Goal: Task Accomplishment & Management: Complete application form

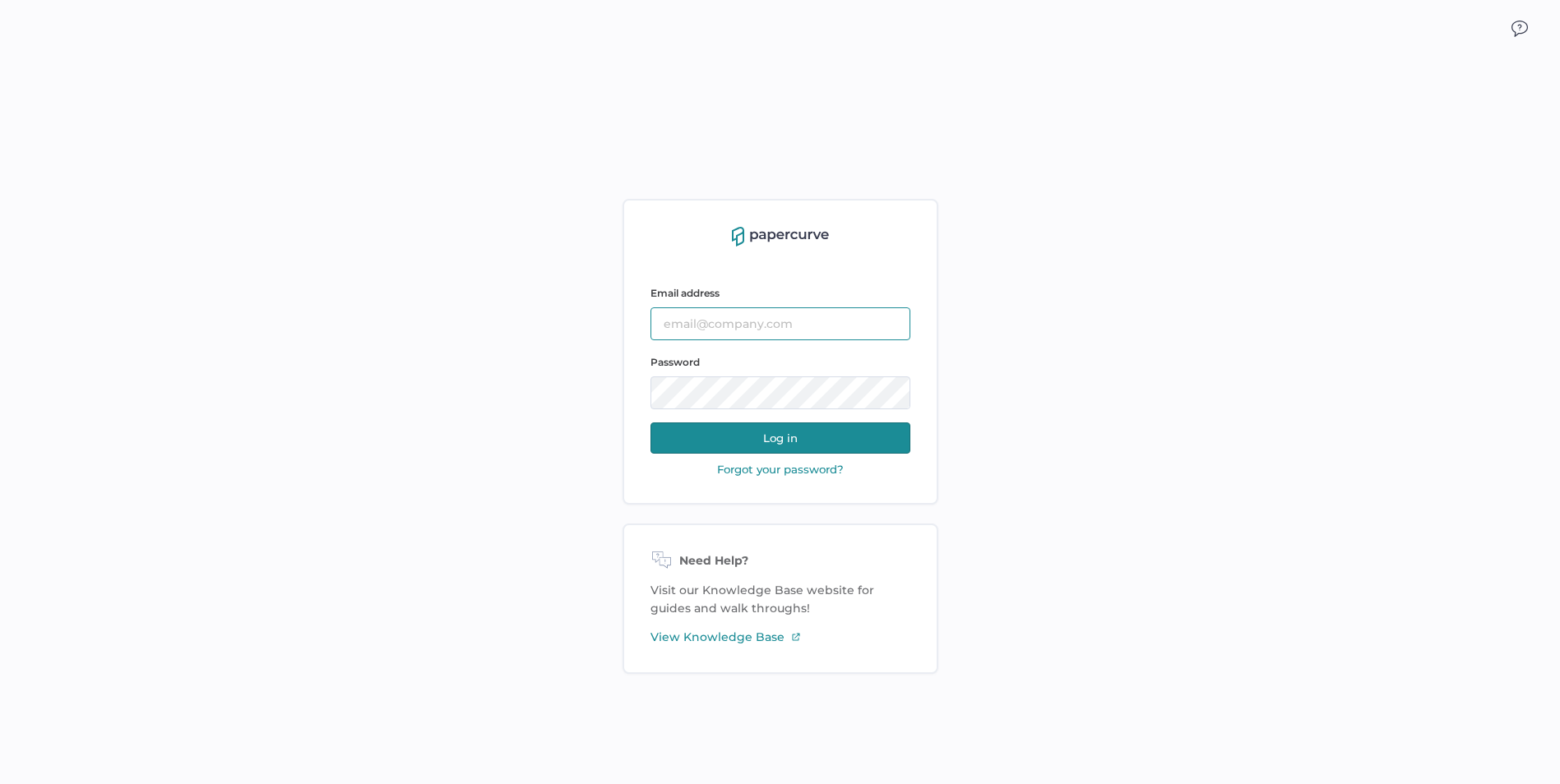
click at [746, 319] on input "text" at bounding box center [781, 324] width 260 height 33
type input "[EMAIL_ADDRESS][DOMAIN_NAME]"
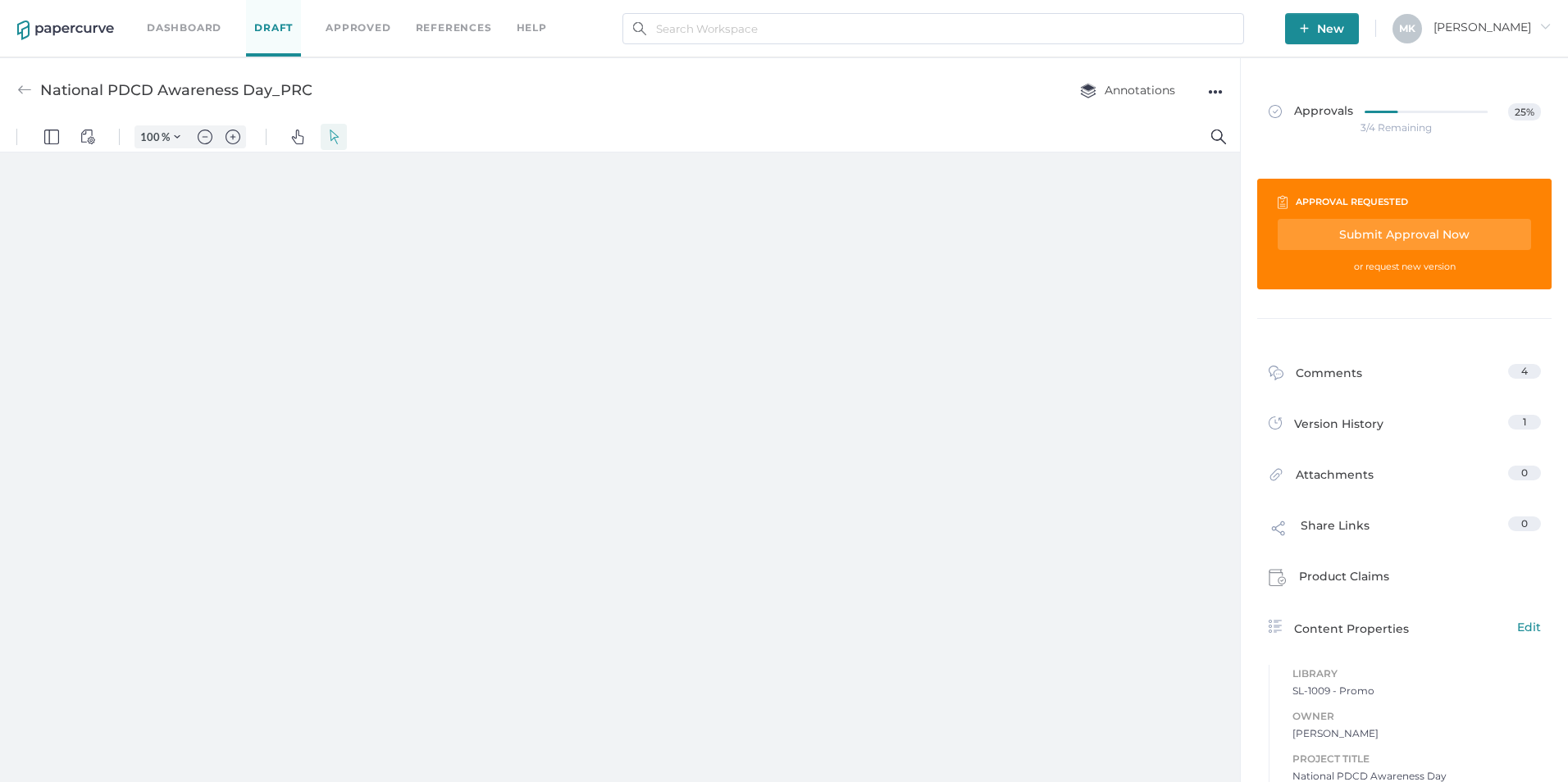
type input "125"
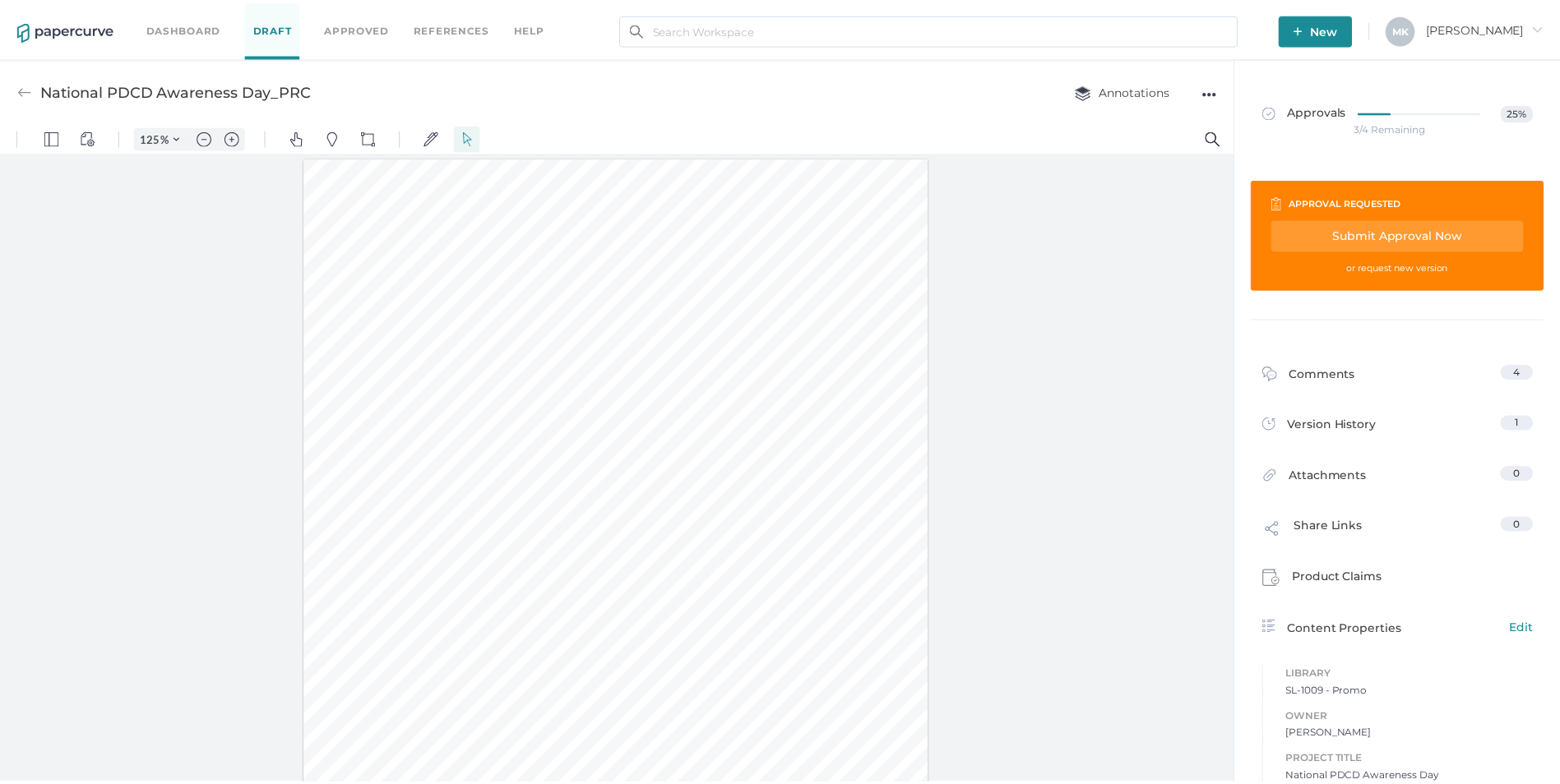
scroll to position [1, 0]
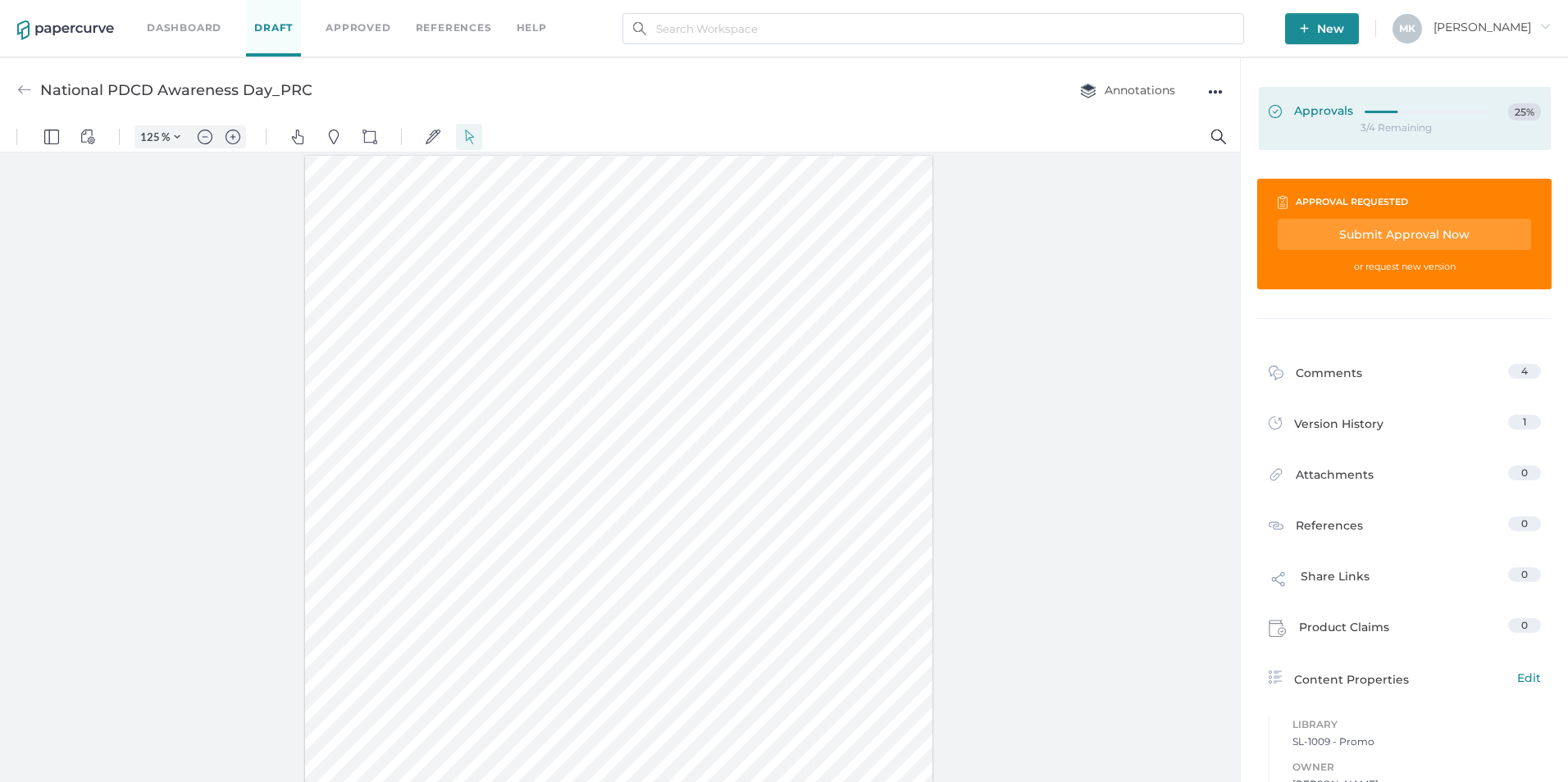
click at [1319, 106] on span "Approvals" at bounding box center [1311, 112] width 84 height 18
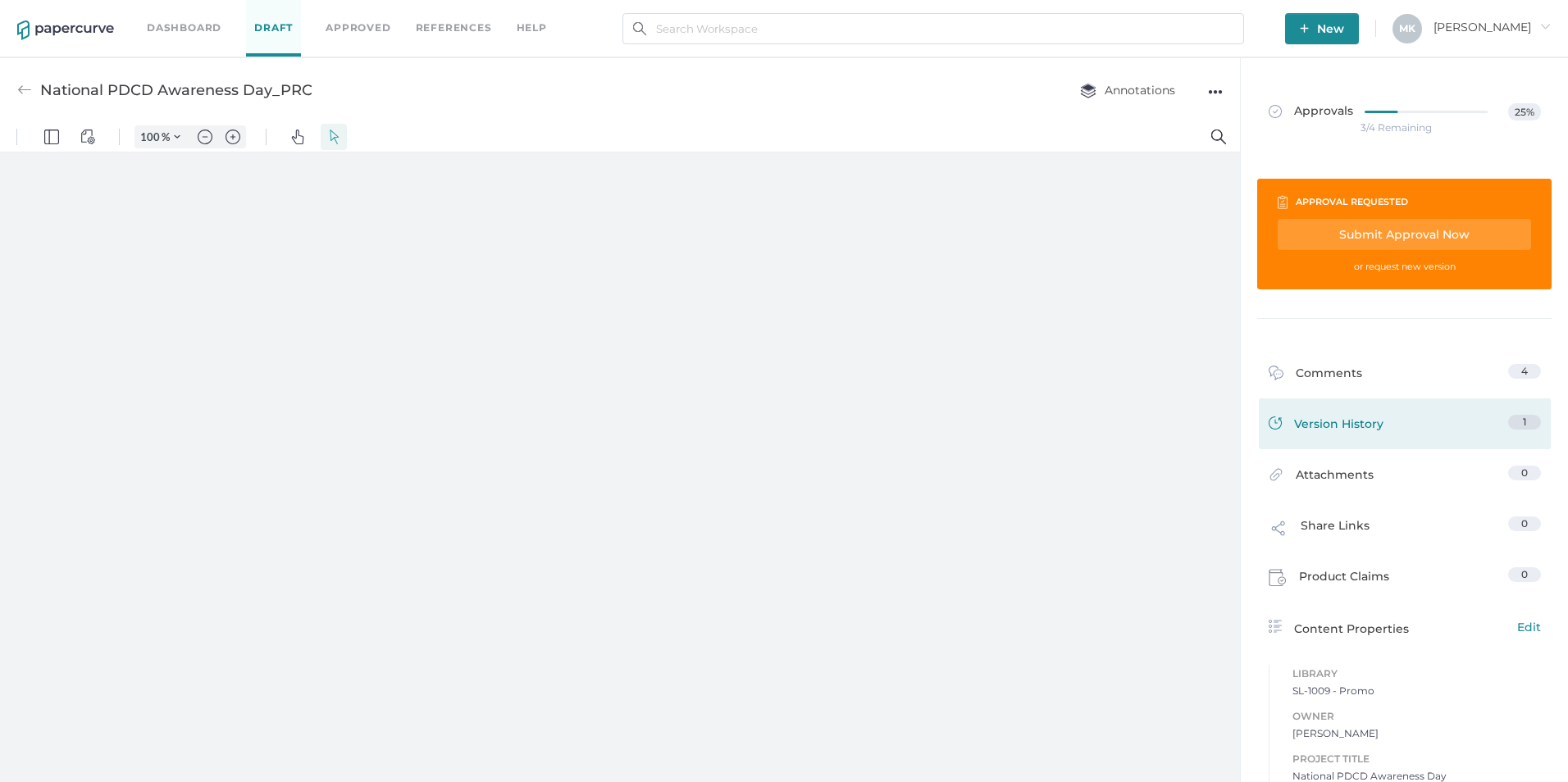
type input "125"
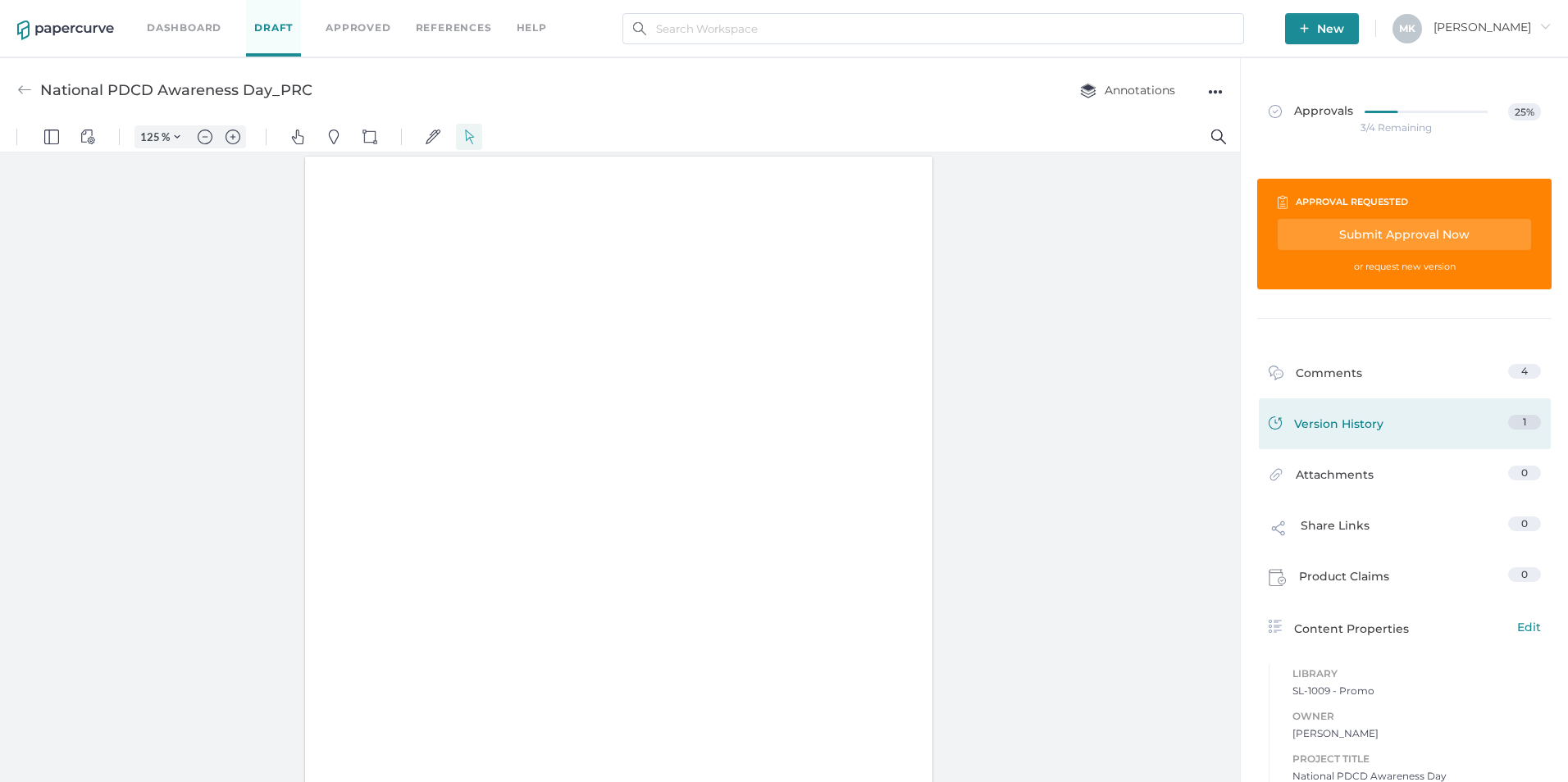
scroll to position [1, 0]
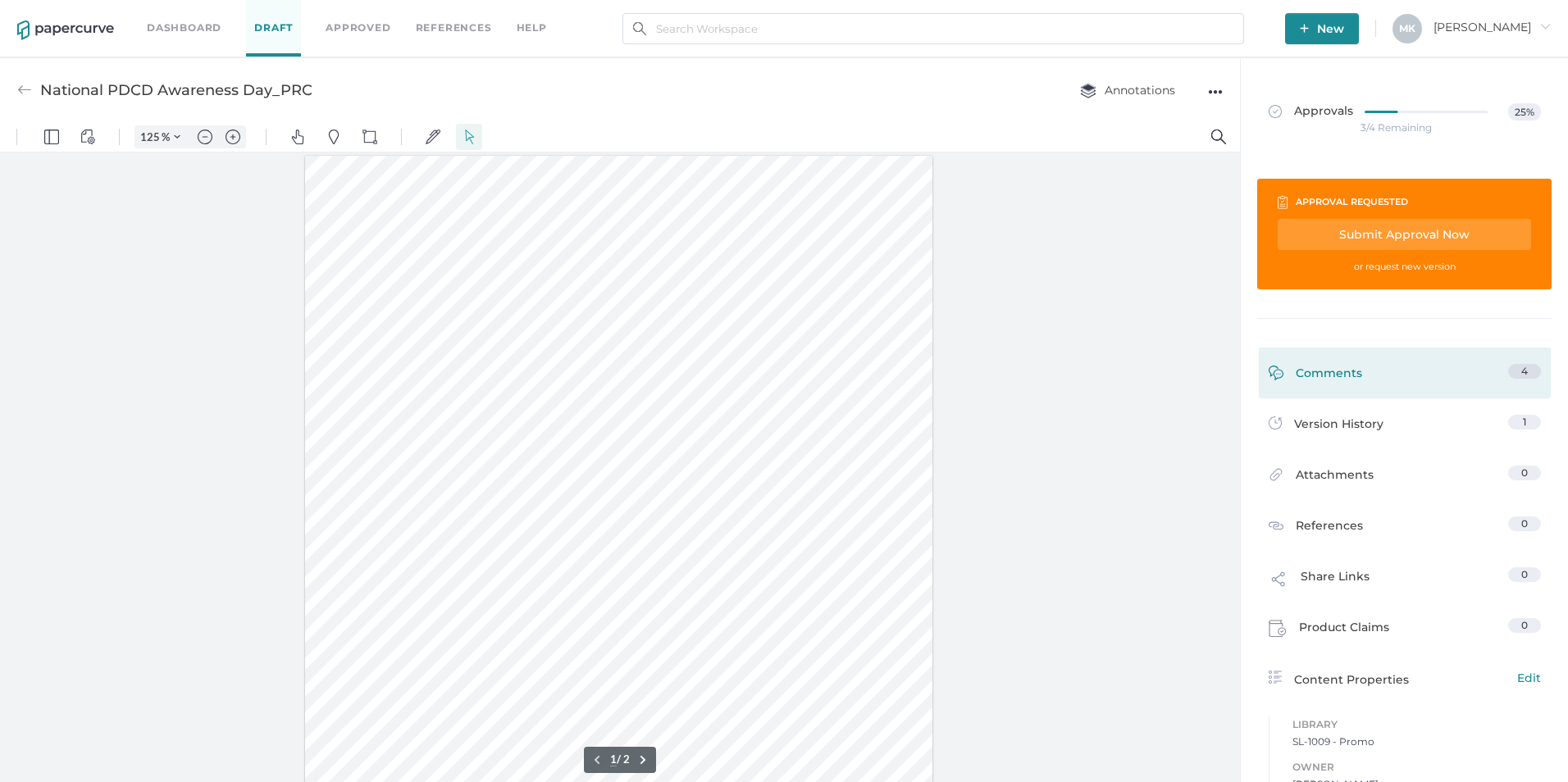
click at [1431, 380] on link "Comments 4" at bounding box center [1405, 377] width 272 height 25
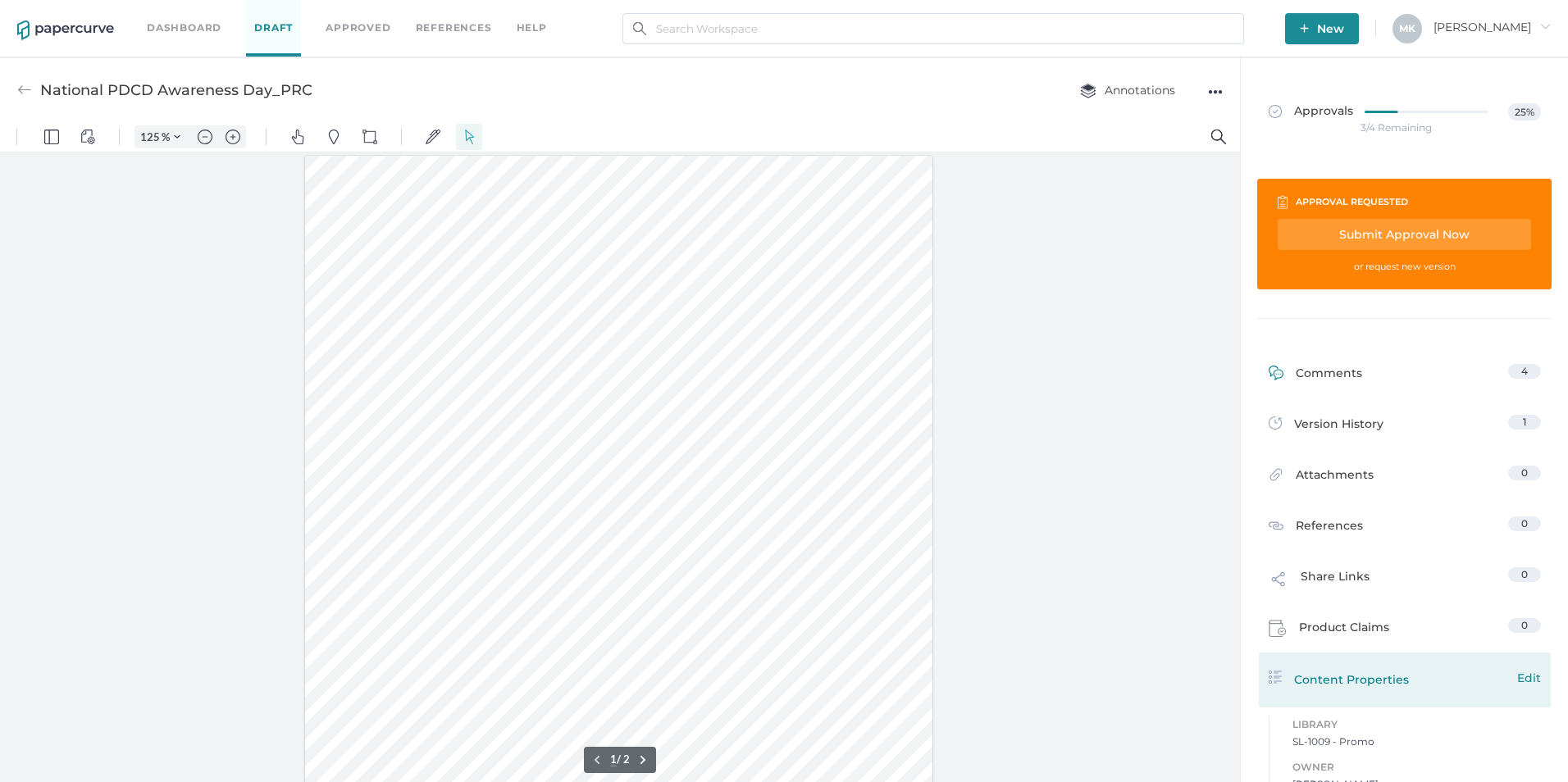
scroll to position [7, 0]
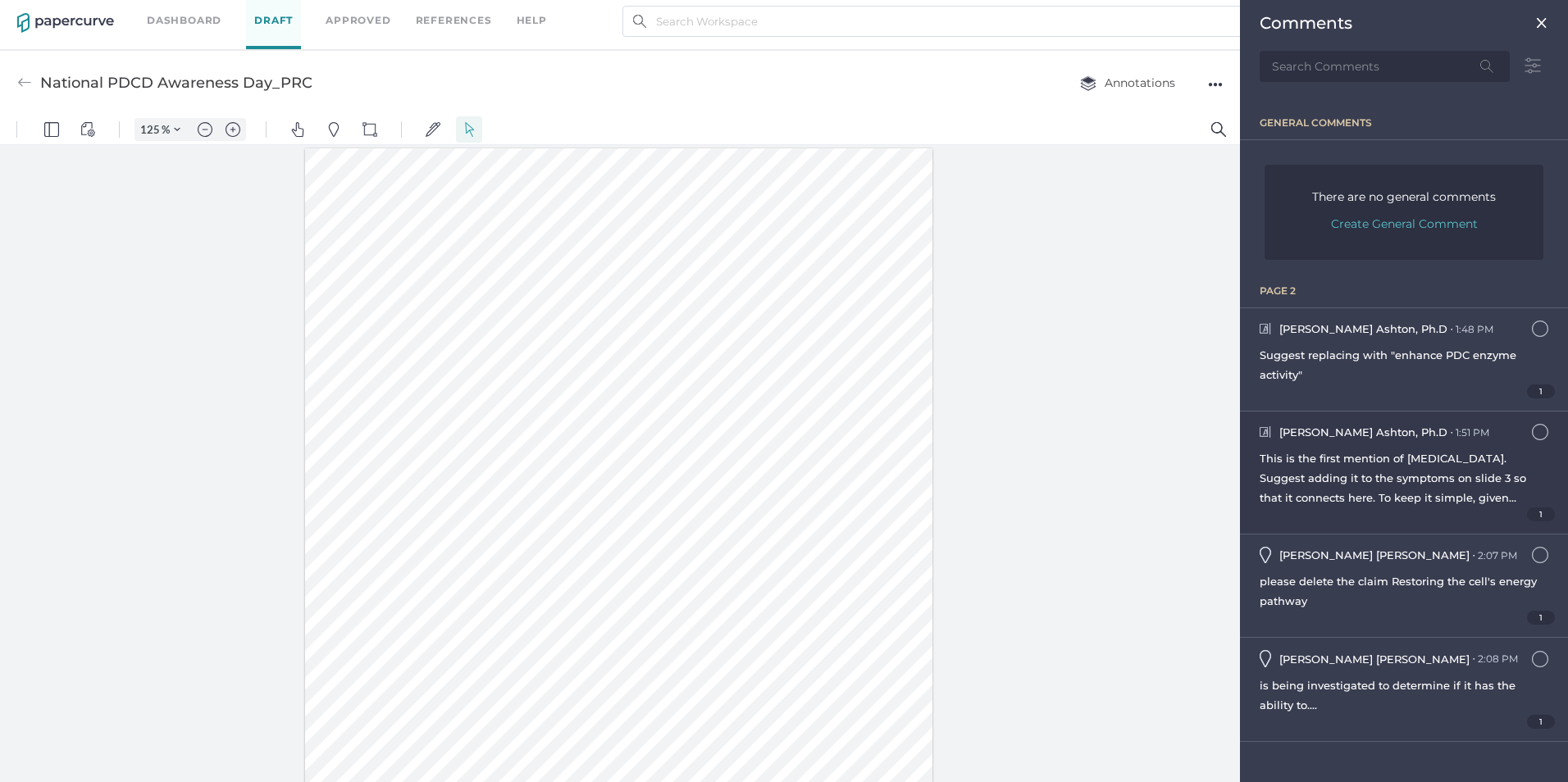
click at [1544, 487] on div "This is the first mention of lactic acid. Suggest adding it to the symptoms on …" at bounding box center [1403, 478] width 289 height 59
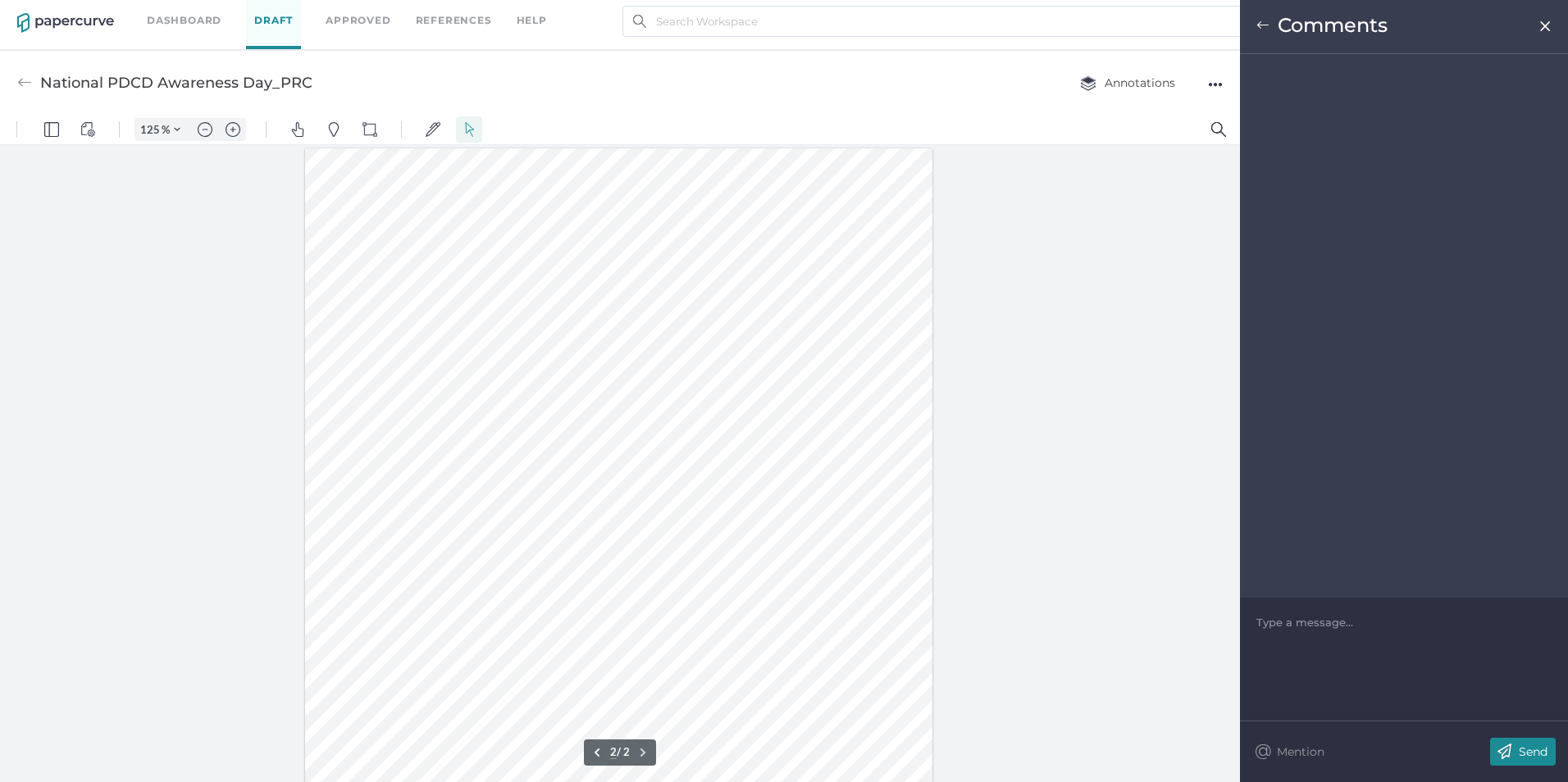
scroll to position [760, 0]
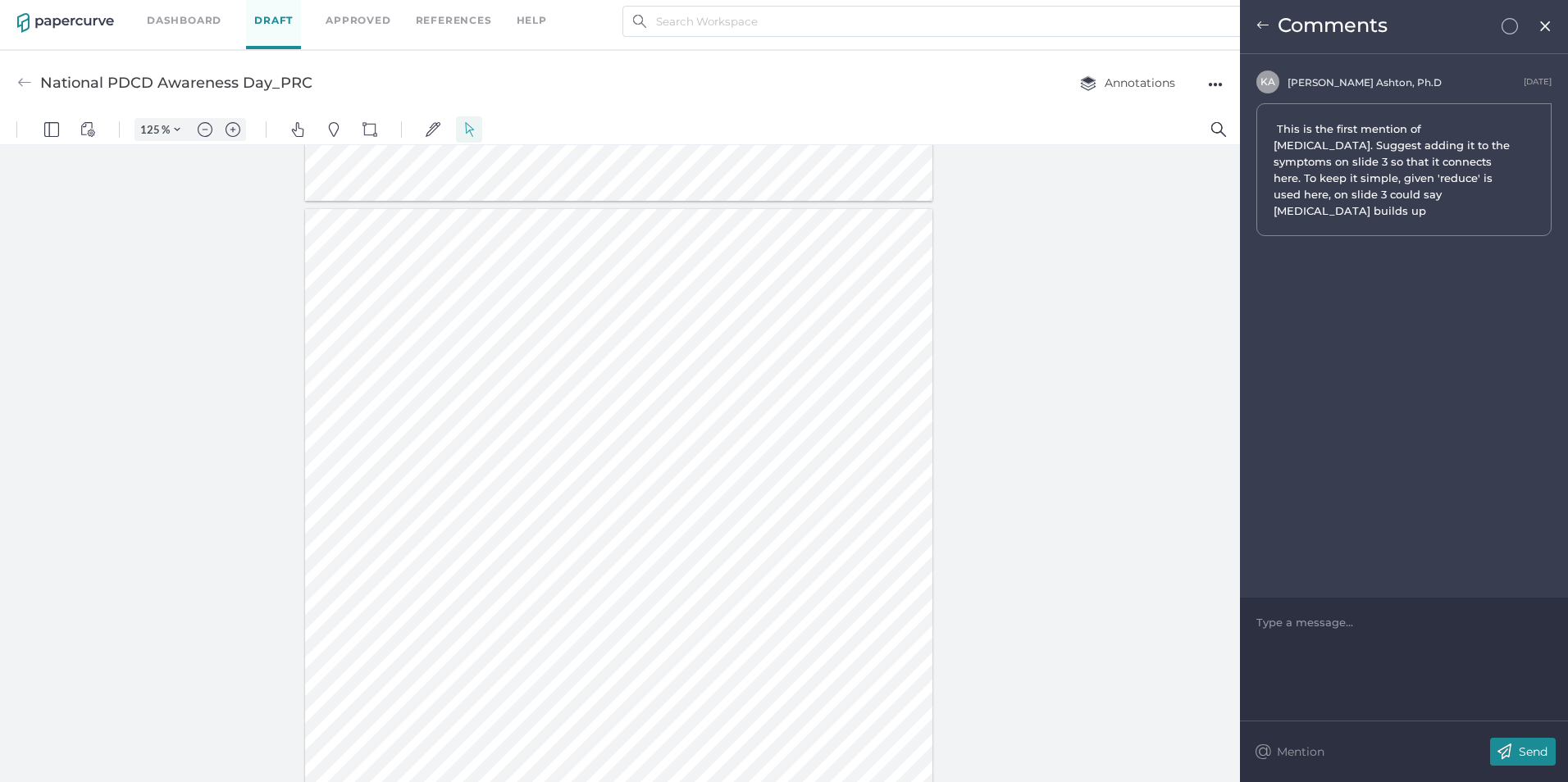
click at [1265, 21] on img at bounding box center [1263, 25] width 13 height 13
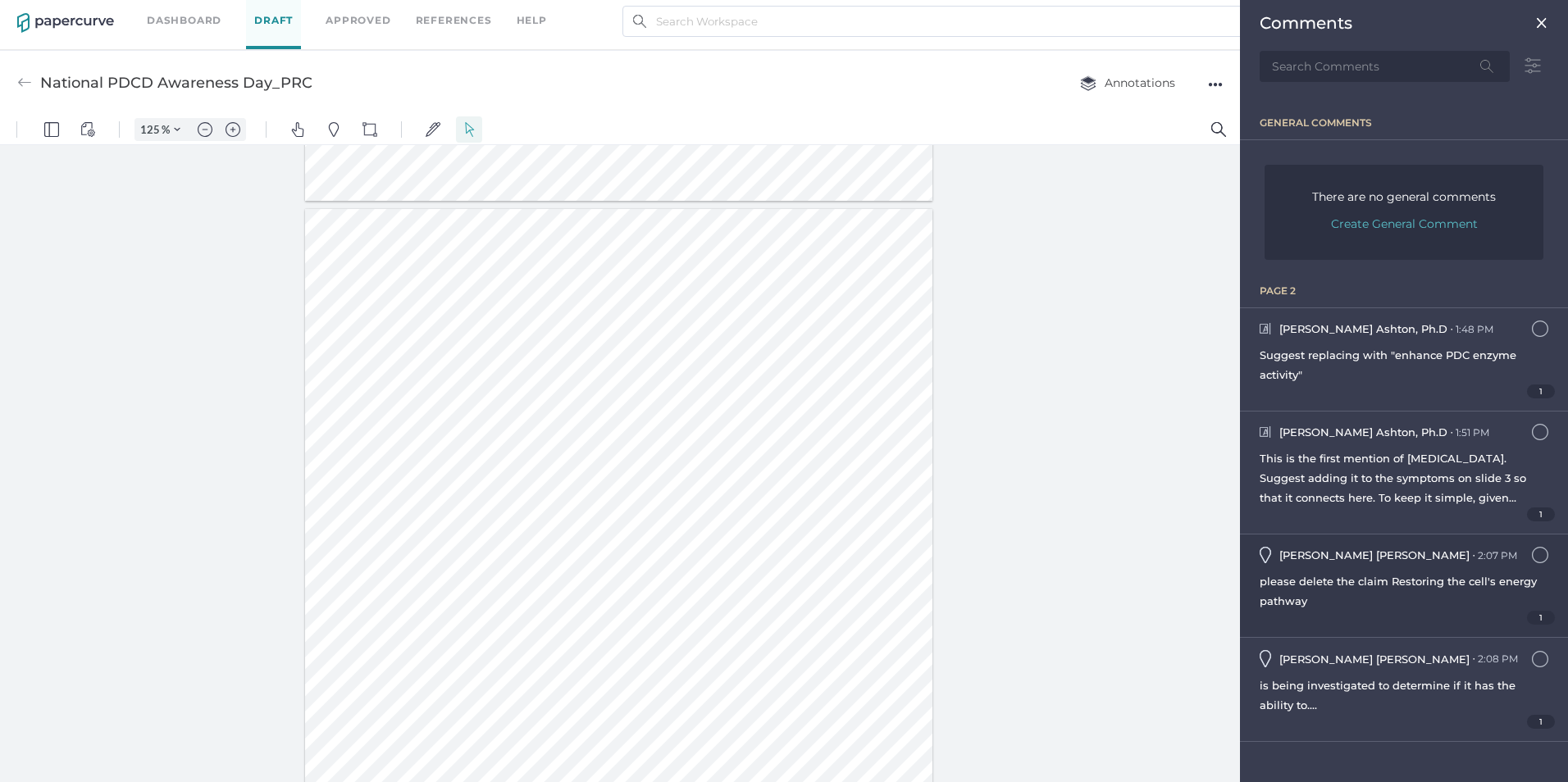
click at [1368, 593] on div "please delete the claim Restoring the cell's energy pathway" at bounding box center [1403, 591] width 289 height 39
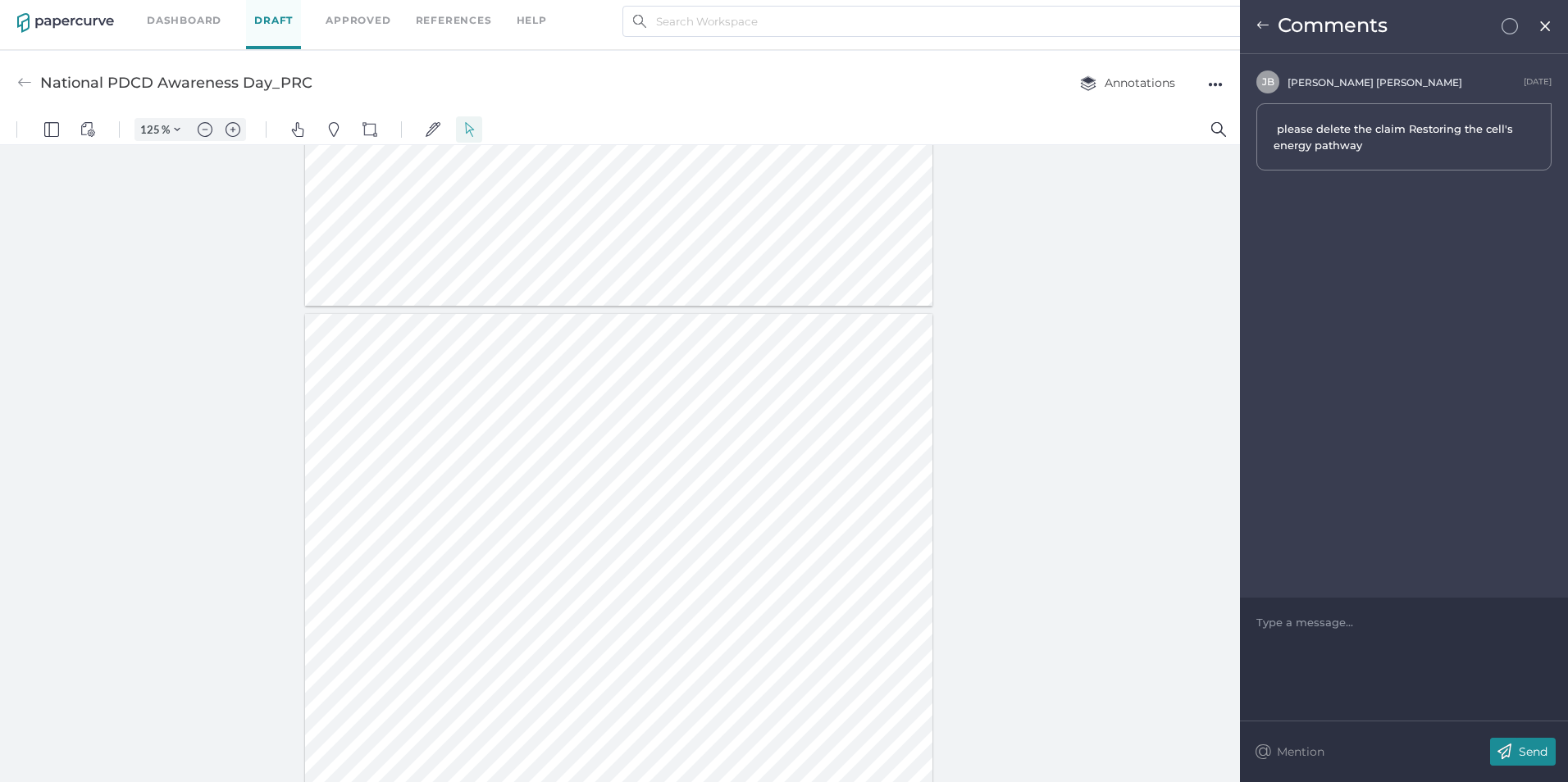
click at [1263, 22] on img at bounding box center [1263, 25] width 13 height 13
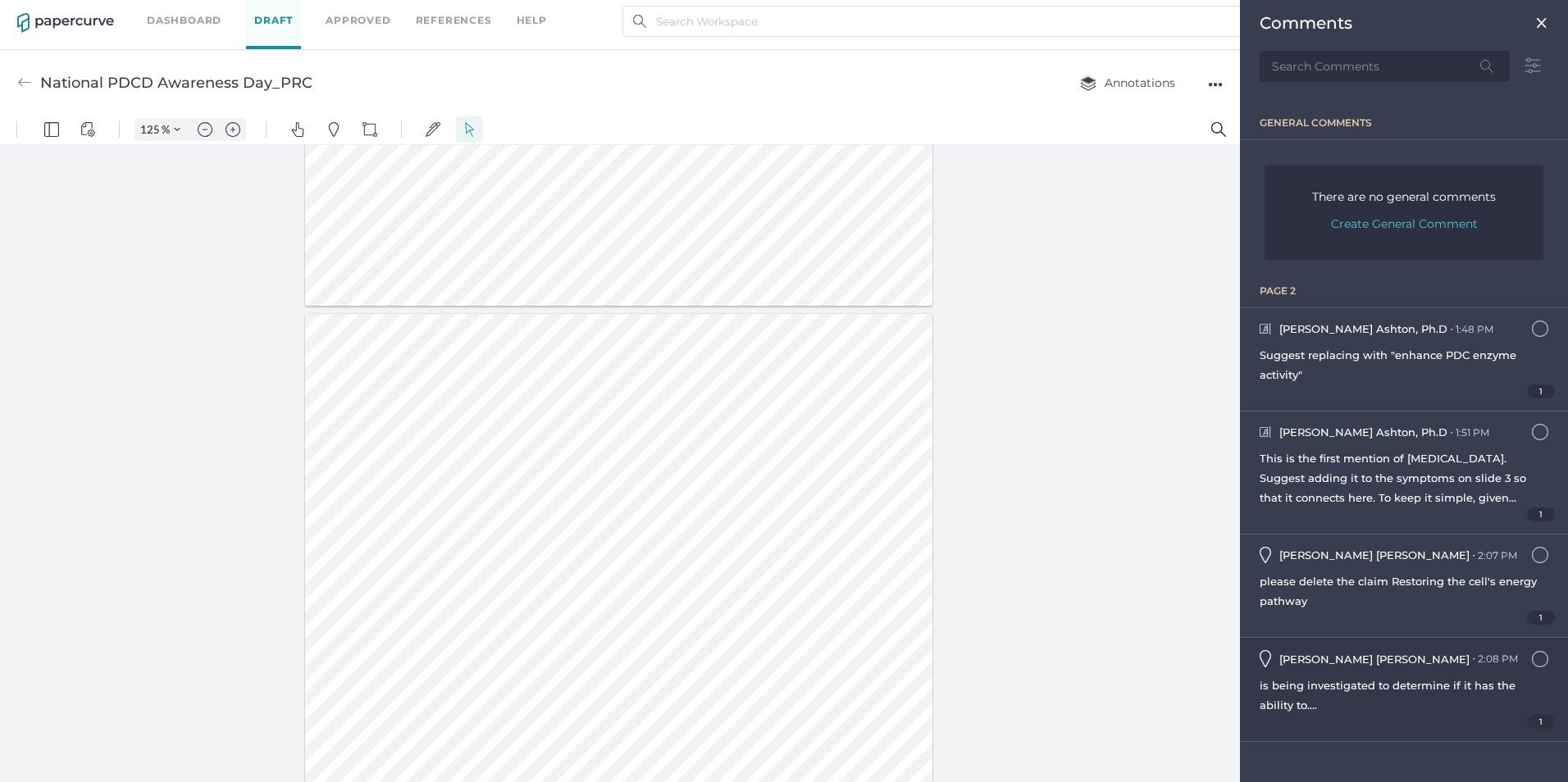
click at [1476, 663] on div "Julie Brideau ● 2:08 PM October 7, 2025 at 2:08pm" at bounding box center [1403, 659] width 289 height 16
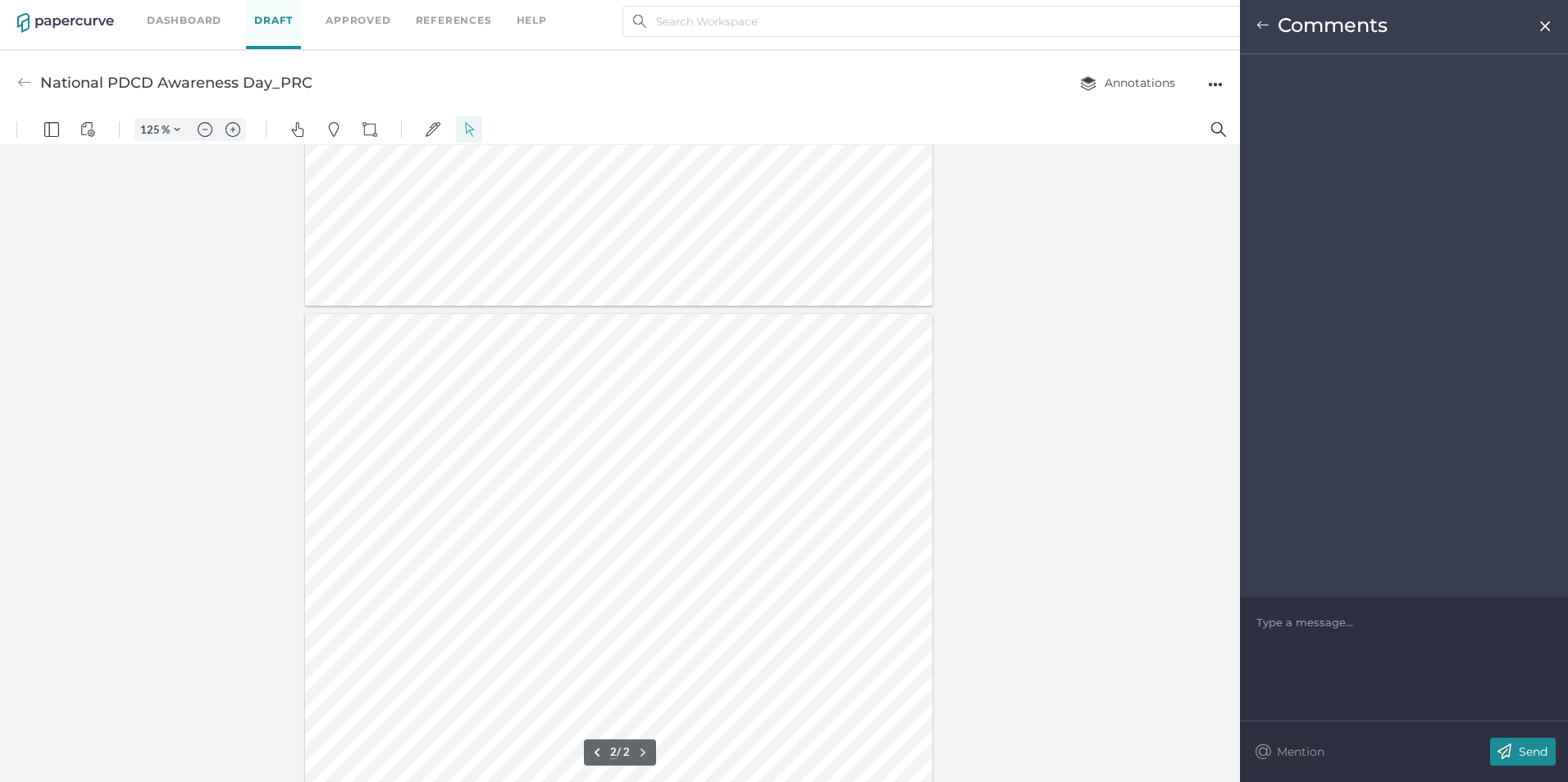
scroll to position [741, 0]
click at [1259, 20] on img at bounding box center [1263, 25] width 13 height 13
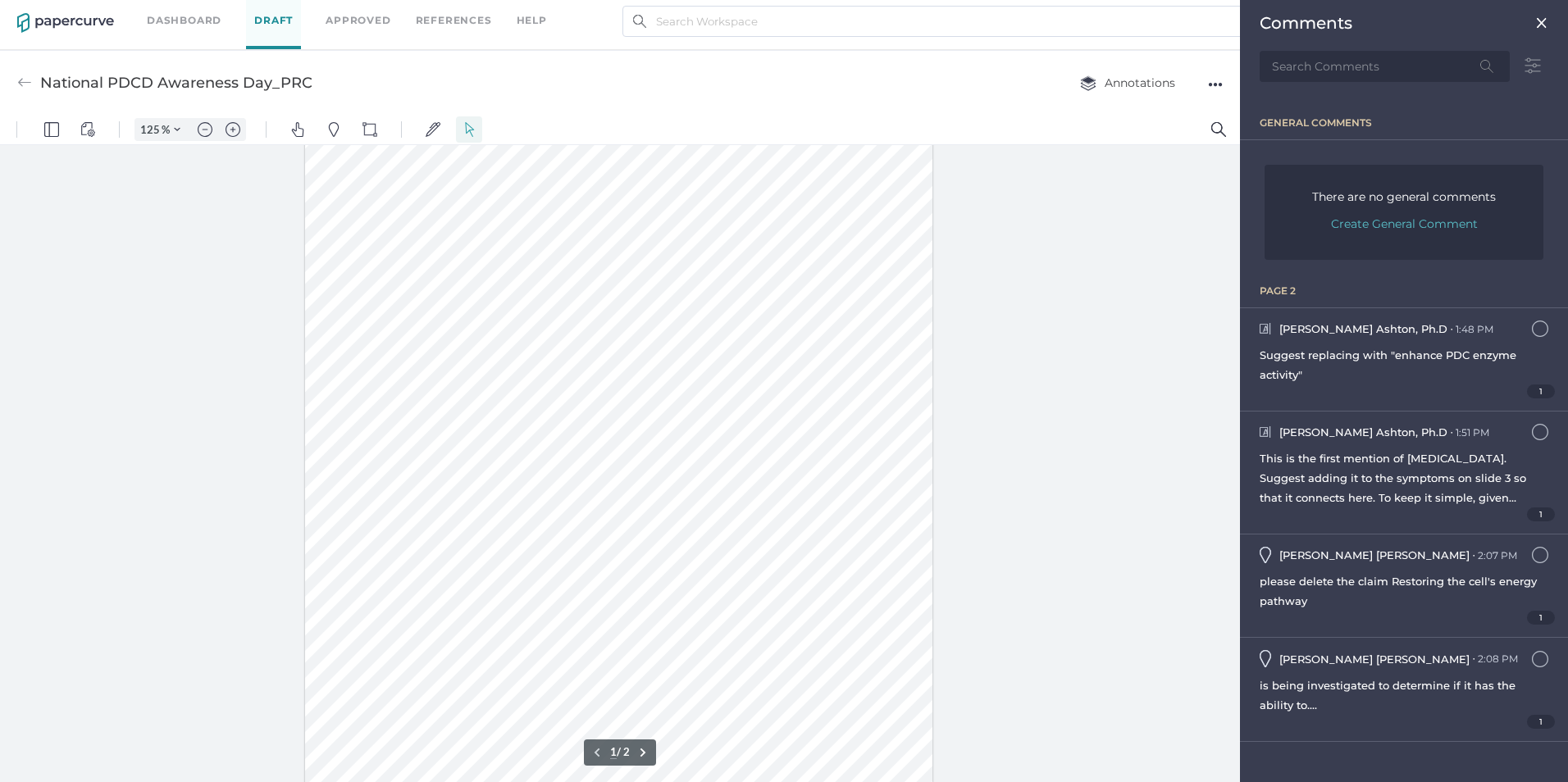
scroll to position [0, 0]
type input "2"
click at [491, 208] on div at bounding box center [618, 472] width 627 height 812
click at [393, 213] on div at bounding box center [618, 472] width 627 height 812
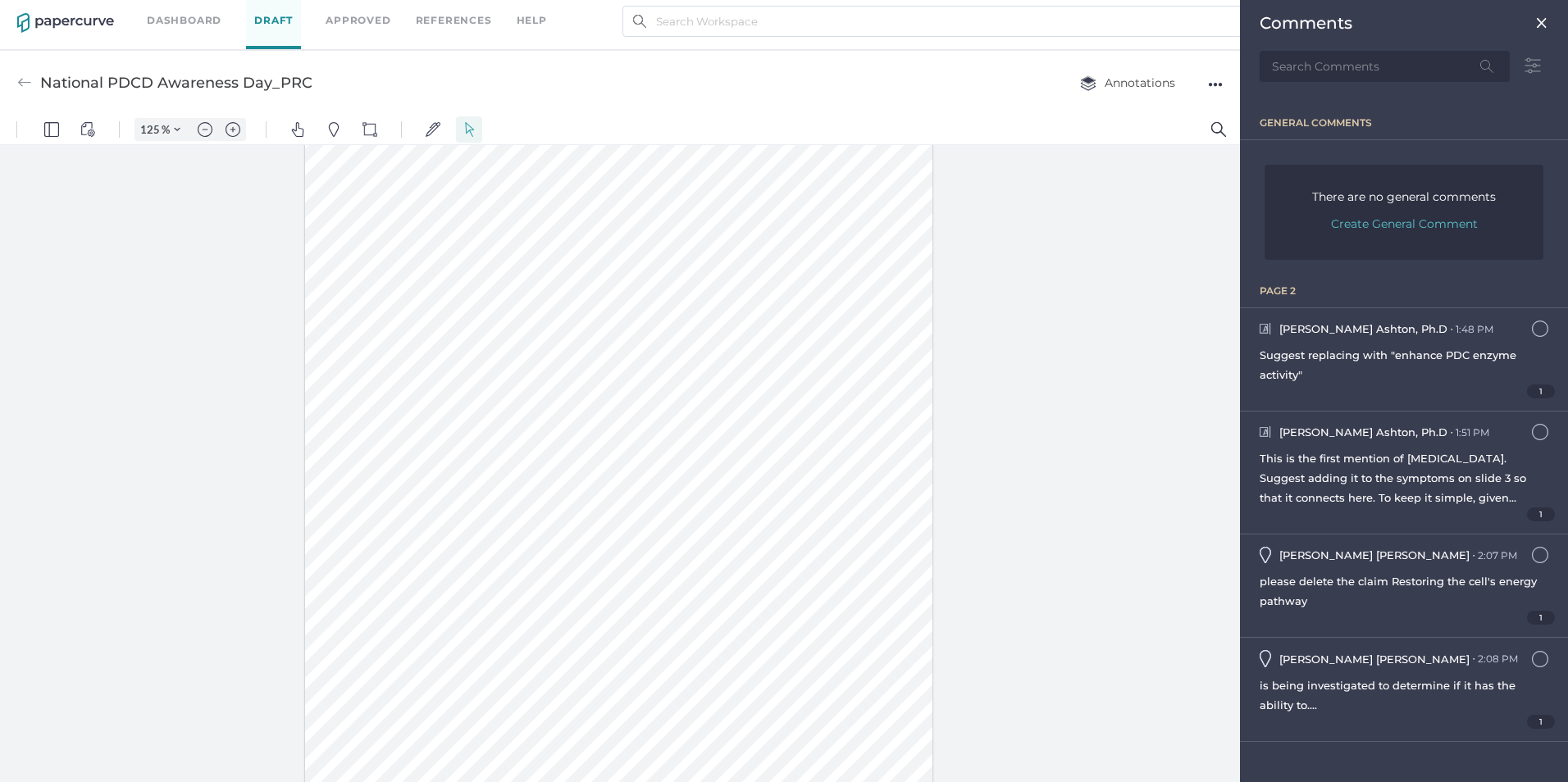
click at [413, 302] on div at bounding box center [618, 472] width 627 height 812
click at [416, 307] on div at bounding box center [618, 472] width 627 height 812
click at [410, 304] on div at bounding box center [618, 472] width 627 height 812
click at [1542, 13] on div "Comments" at bounding box center [1404, 47] width 315 height 95
click at [1547, 23] on img at bounding box center [1541, 22] width 13 height 13
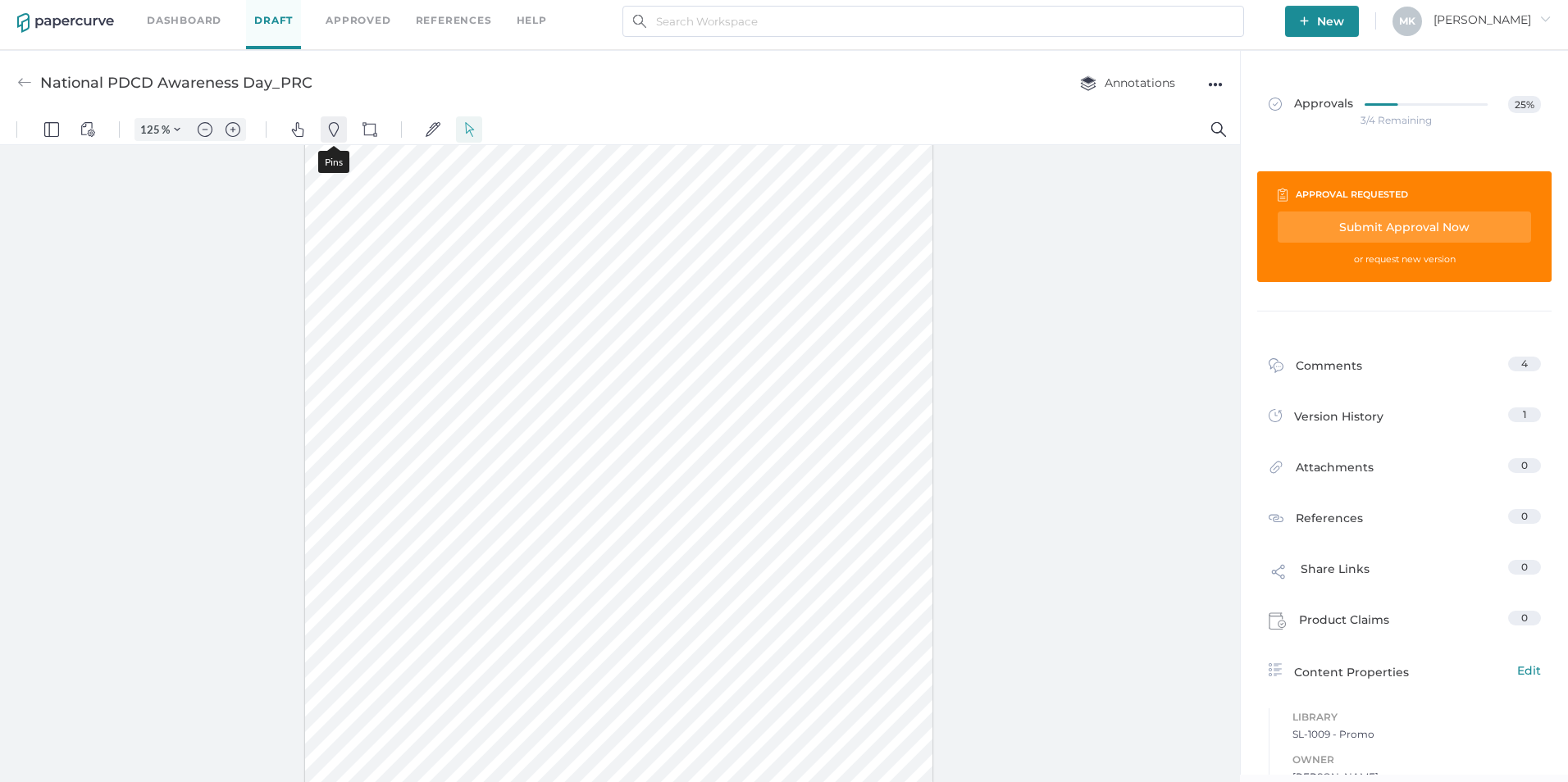
click at [325, 125] on button "Pins" at bounding box center [333, 129] width 26 height 26
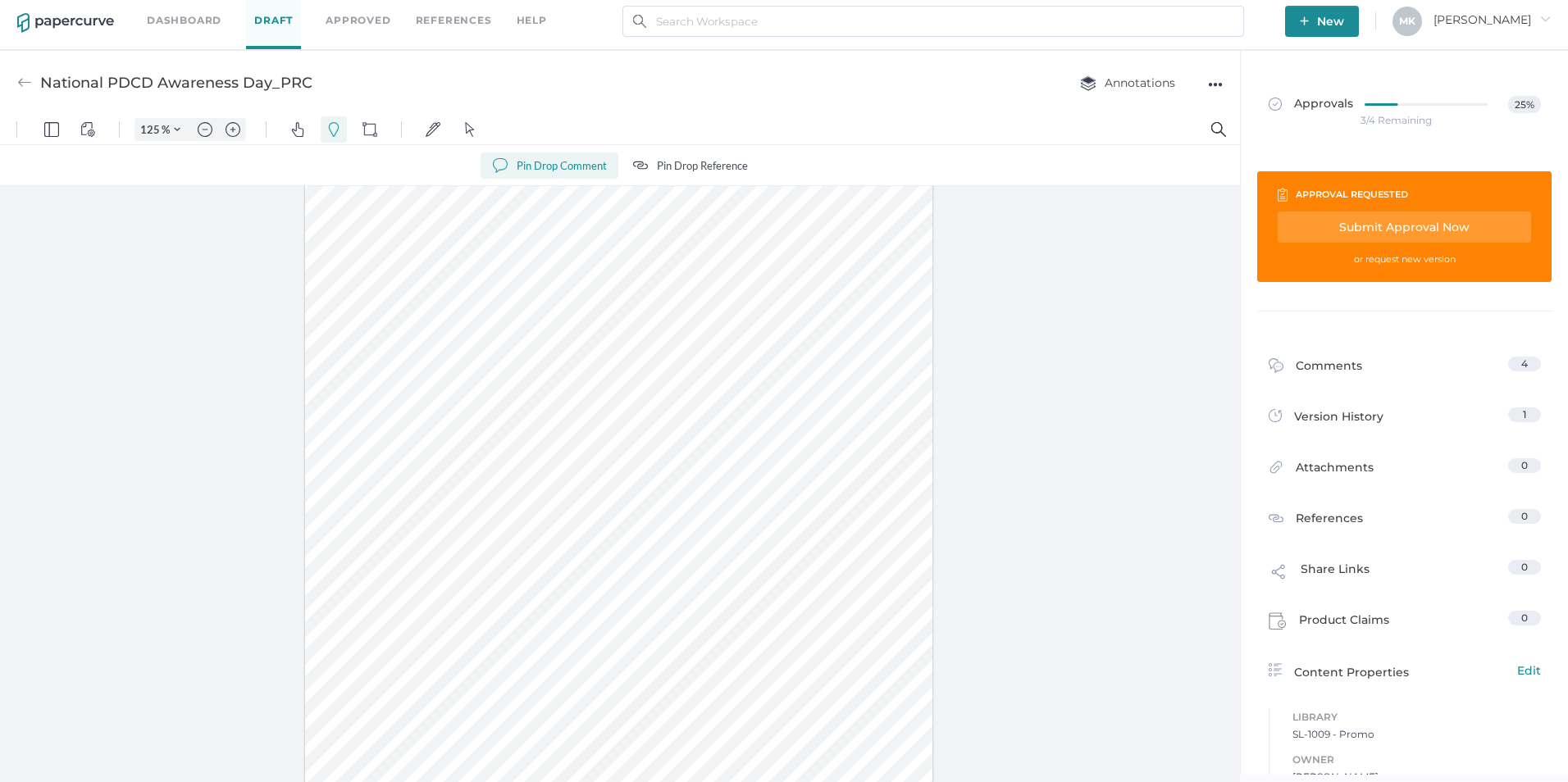
click at [412, 348] on div at bounding box center [618, 514] width 627 height 812
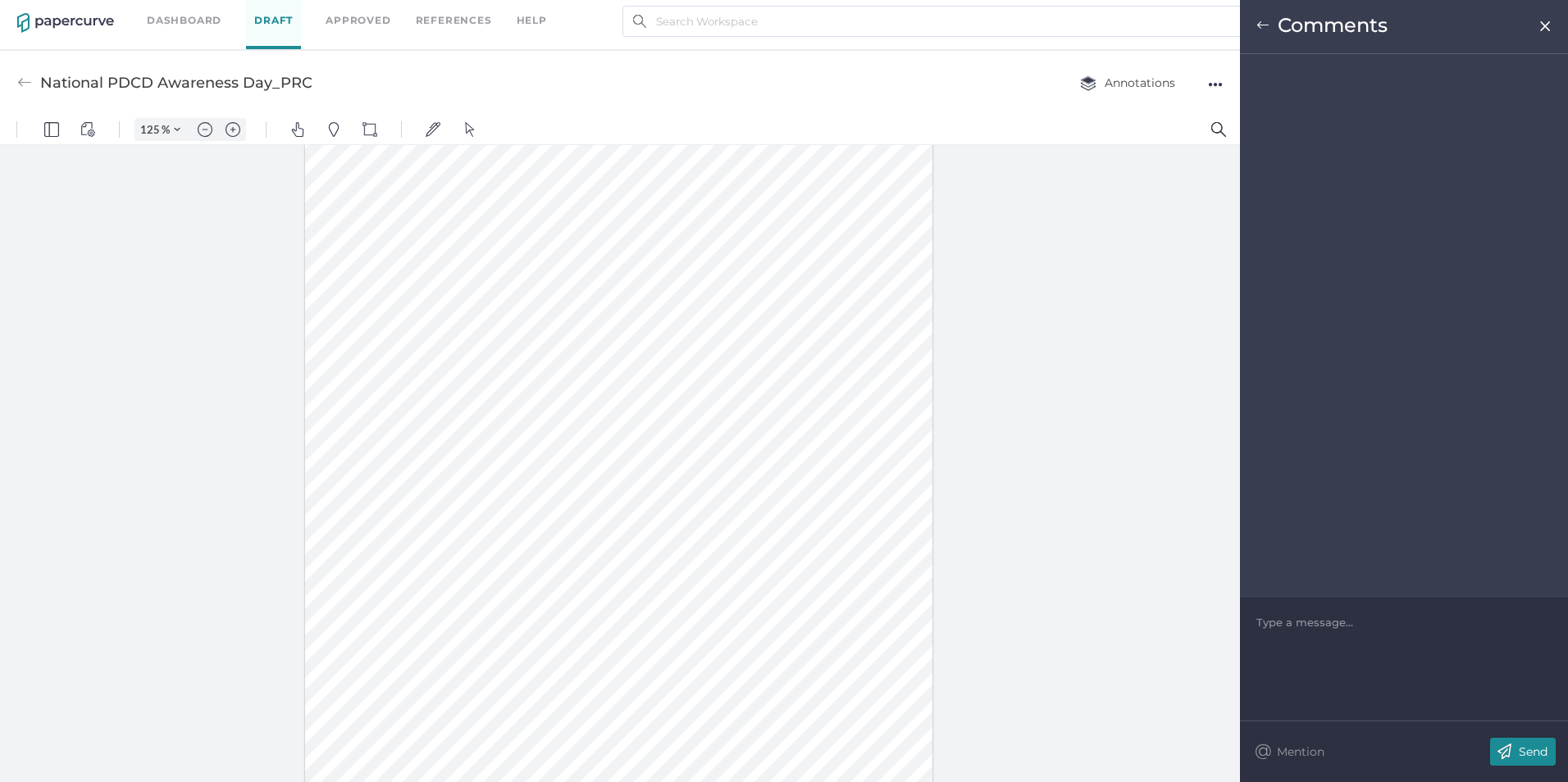
click at [1299, 612] on div "Type a message..." at bounding box center [1404, 622] width 295 height 49
click at [1300, 623] on div at bounding box center [1404, 622] width 294 height 16
click at [1524, 743] on div "Send" at bounding box center [1522, 752] width 65 height 28
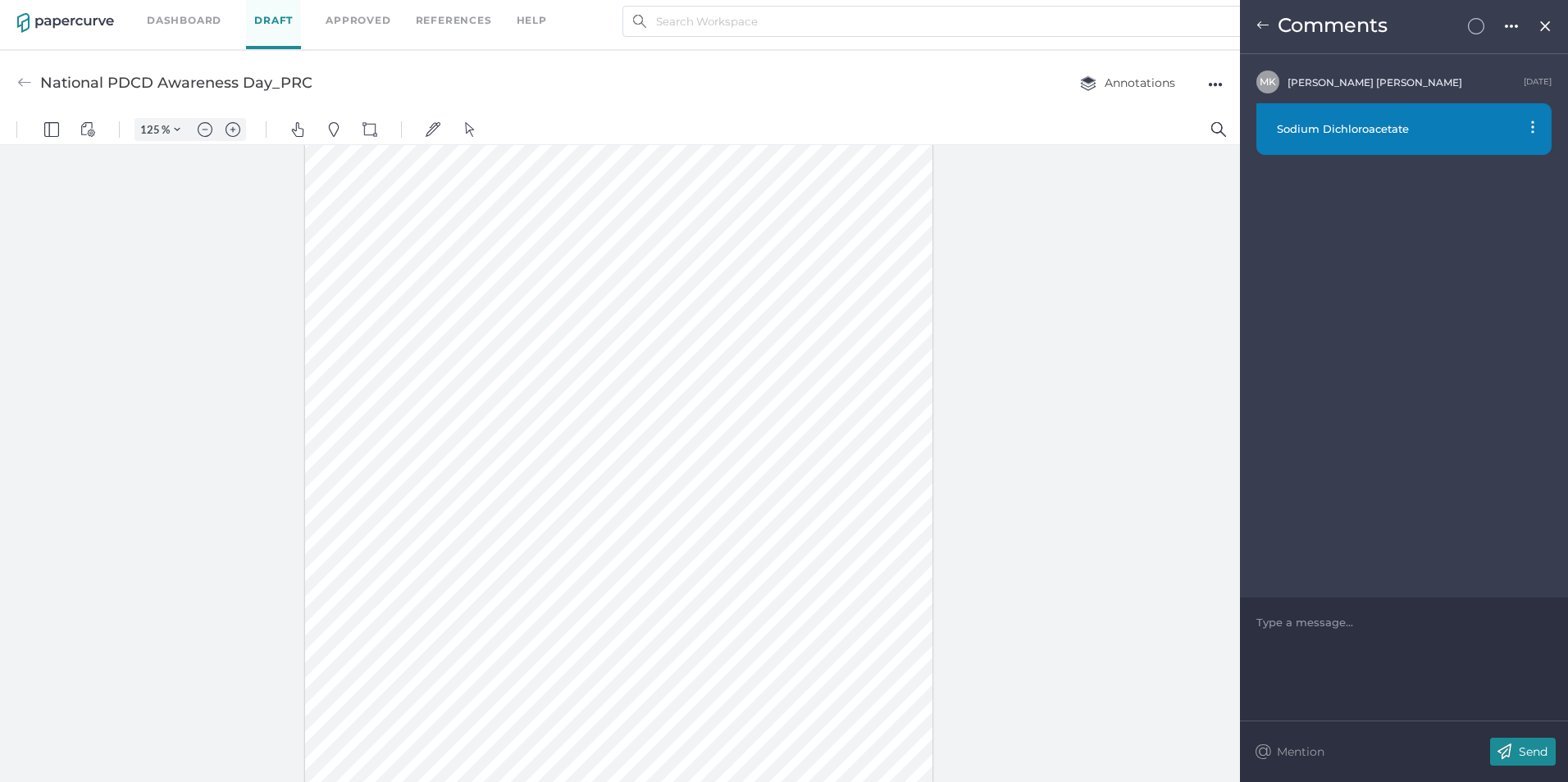
drag, startPoint x: 414, startPoint y: 302, endPoint x: 422, endPoint y: 292, distance: 12.8
click at [422, 289] on div at bounding box center [618, 472] width 627 height 812
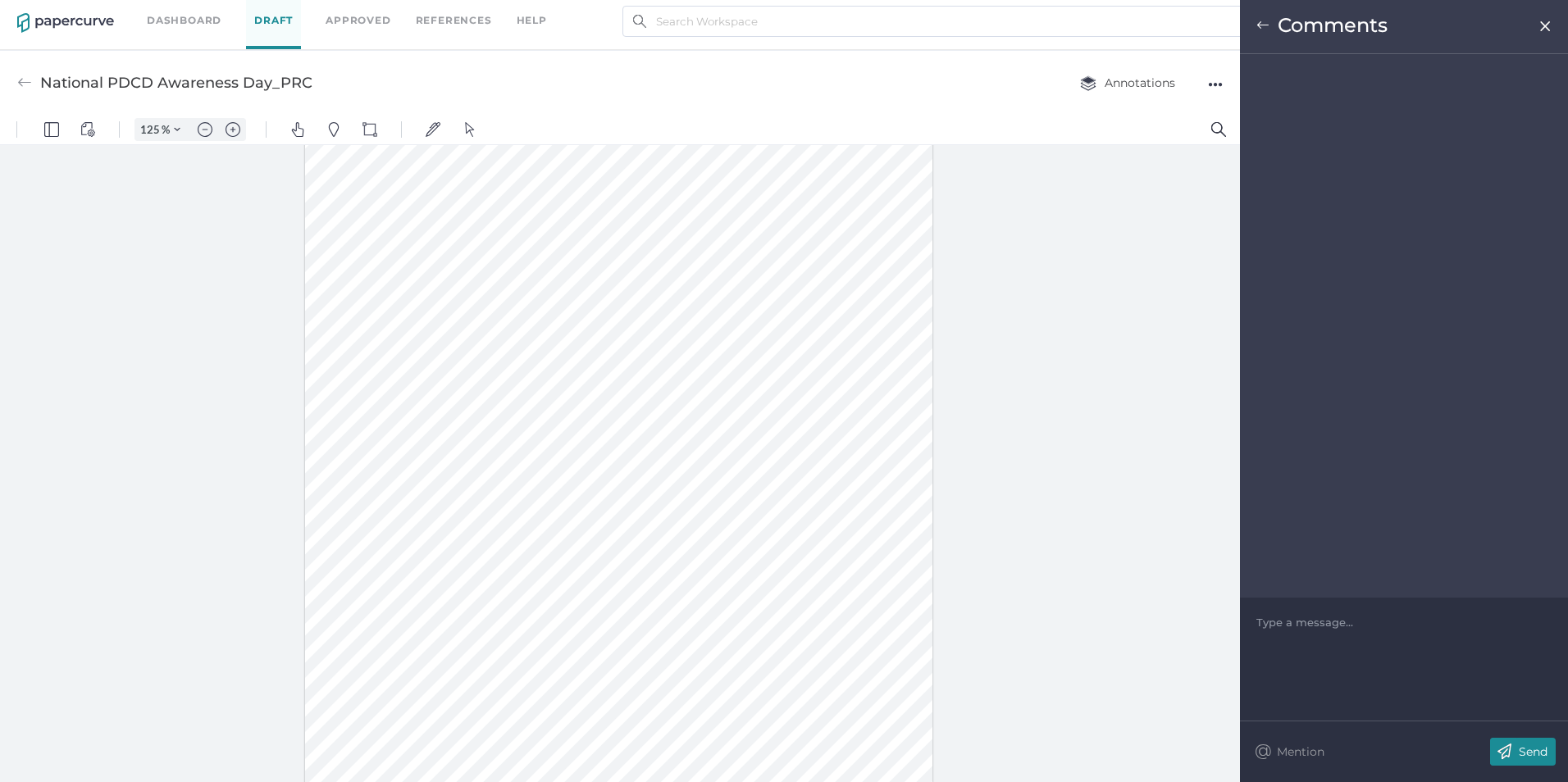
click at [1547, 22] on img at bounding box center [1546, 26] width 14 height 13
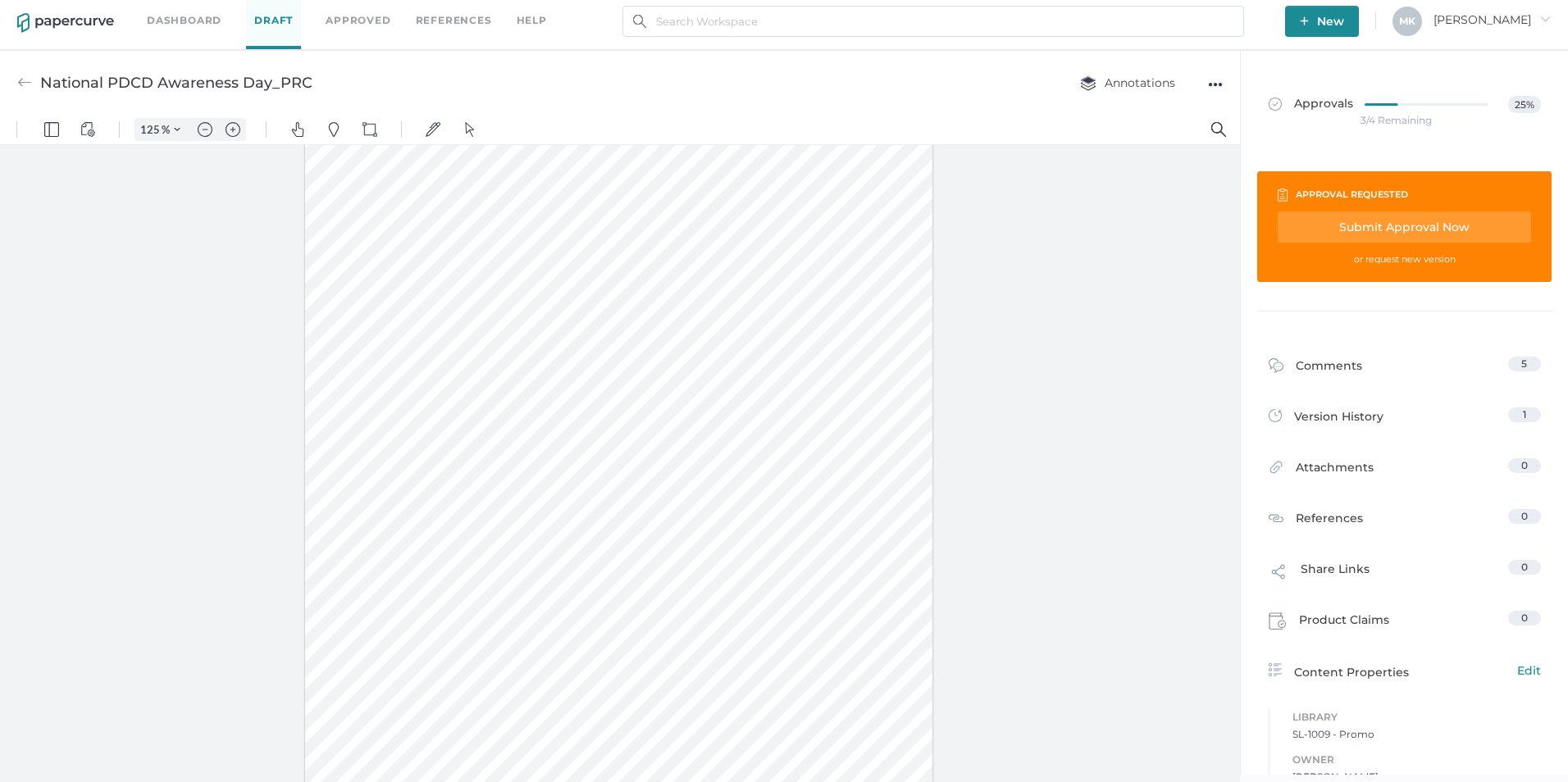
click at [483, 217] on div at bounding box center [618, 472] width 627 height 812
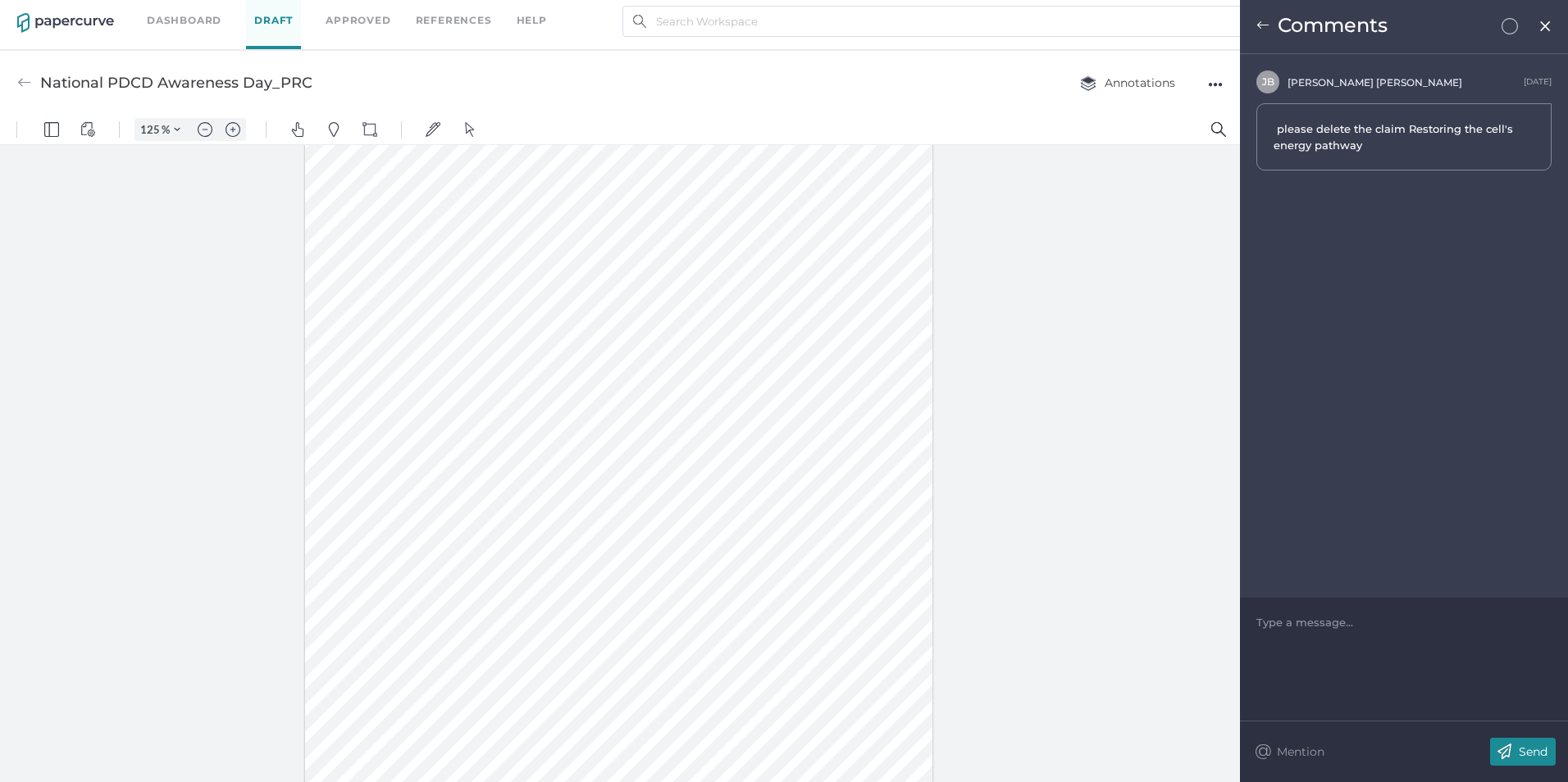
click at [414, 303] on div at bounding box center [618, 472] width 627 height 812
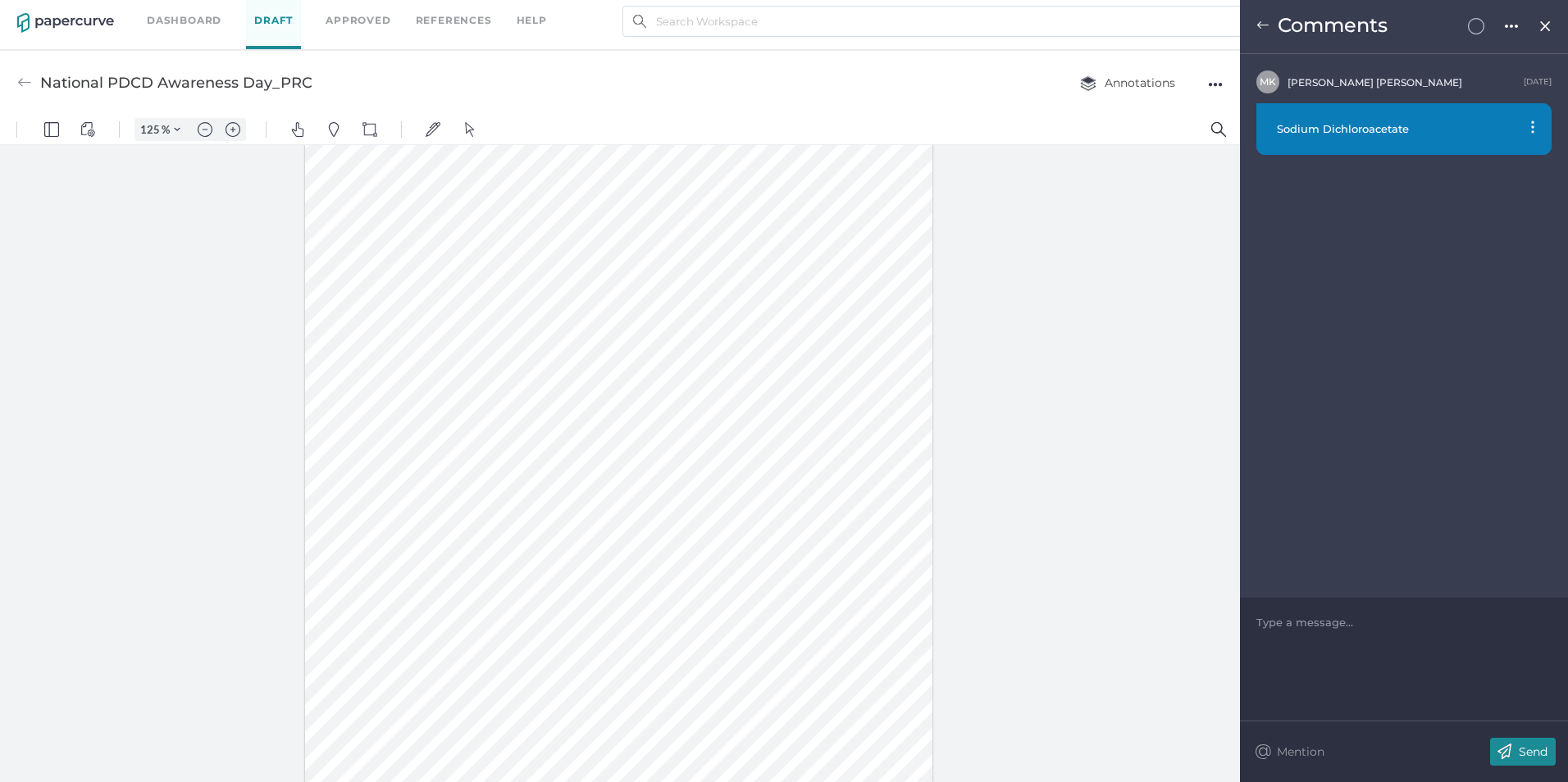
click at [1004, 451] on div at bounding box center [619, 463] width 1240 height 637
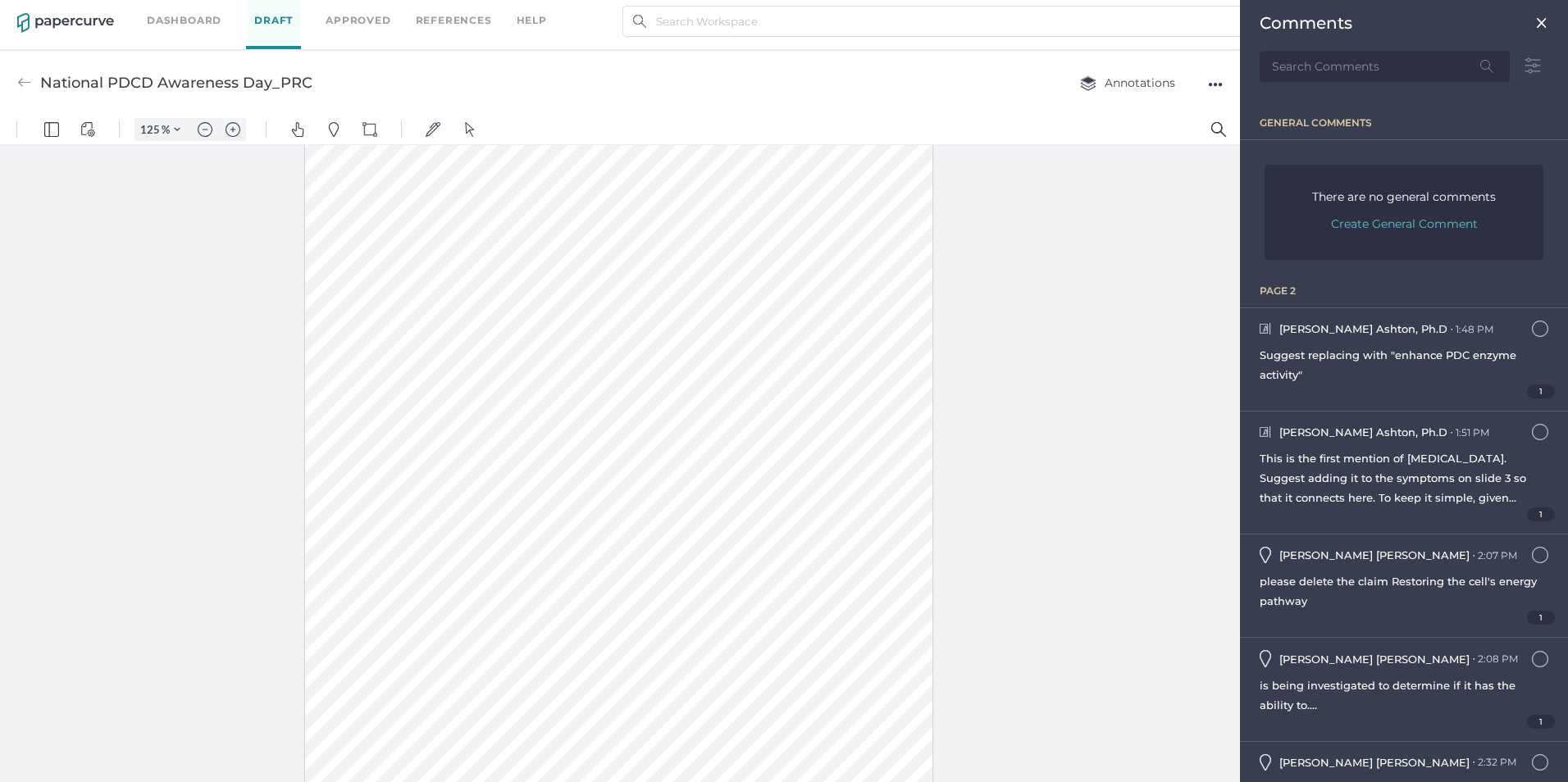
drag, startPoint x: 399, startPoint y: 302, endPoint x: 420, endPoint y: 278, distance: 31.9
click at [420, 278] on div at bounding box center [618, 472] width 627 height 812
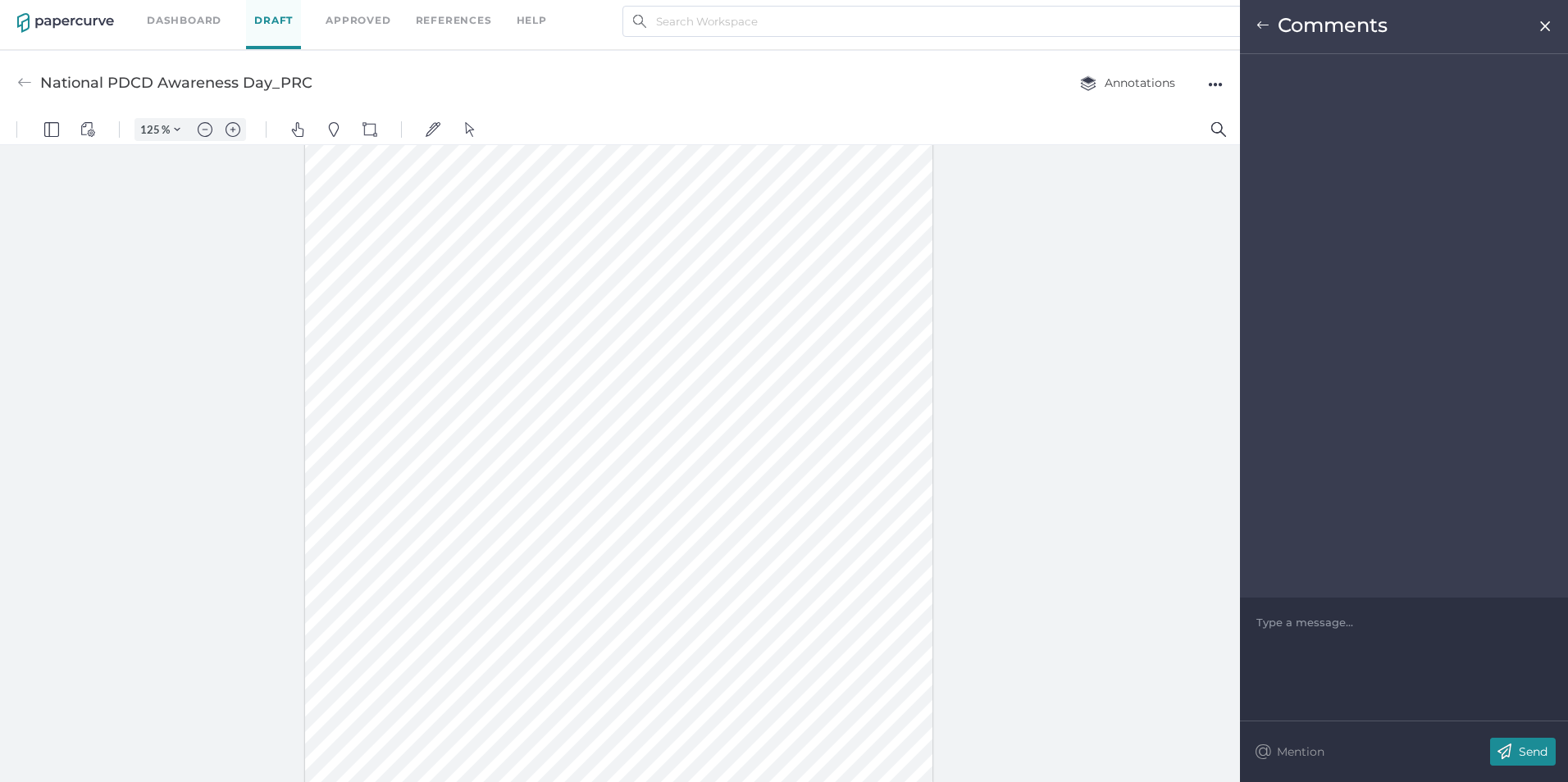
click at [1543, 21] on img at bounding box center [1546, 26] width 14 height 13
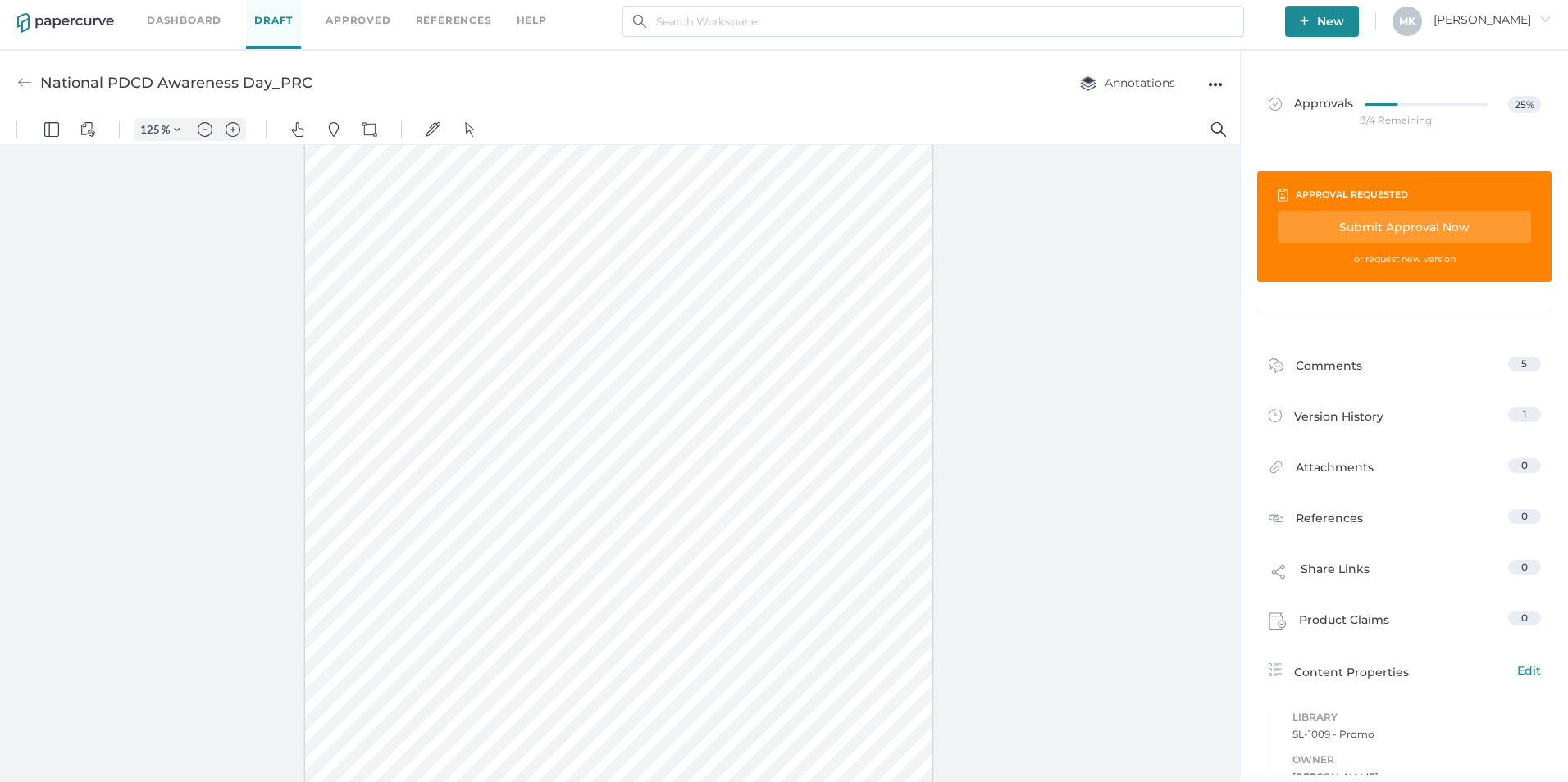
click at [642, 299] on div at bounding box center [618, 472] width 627 height 812
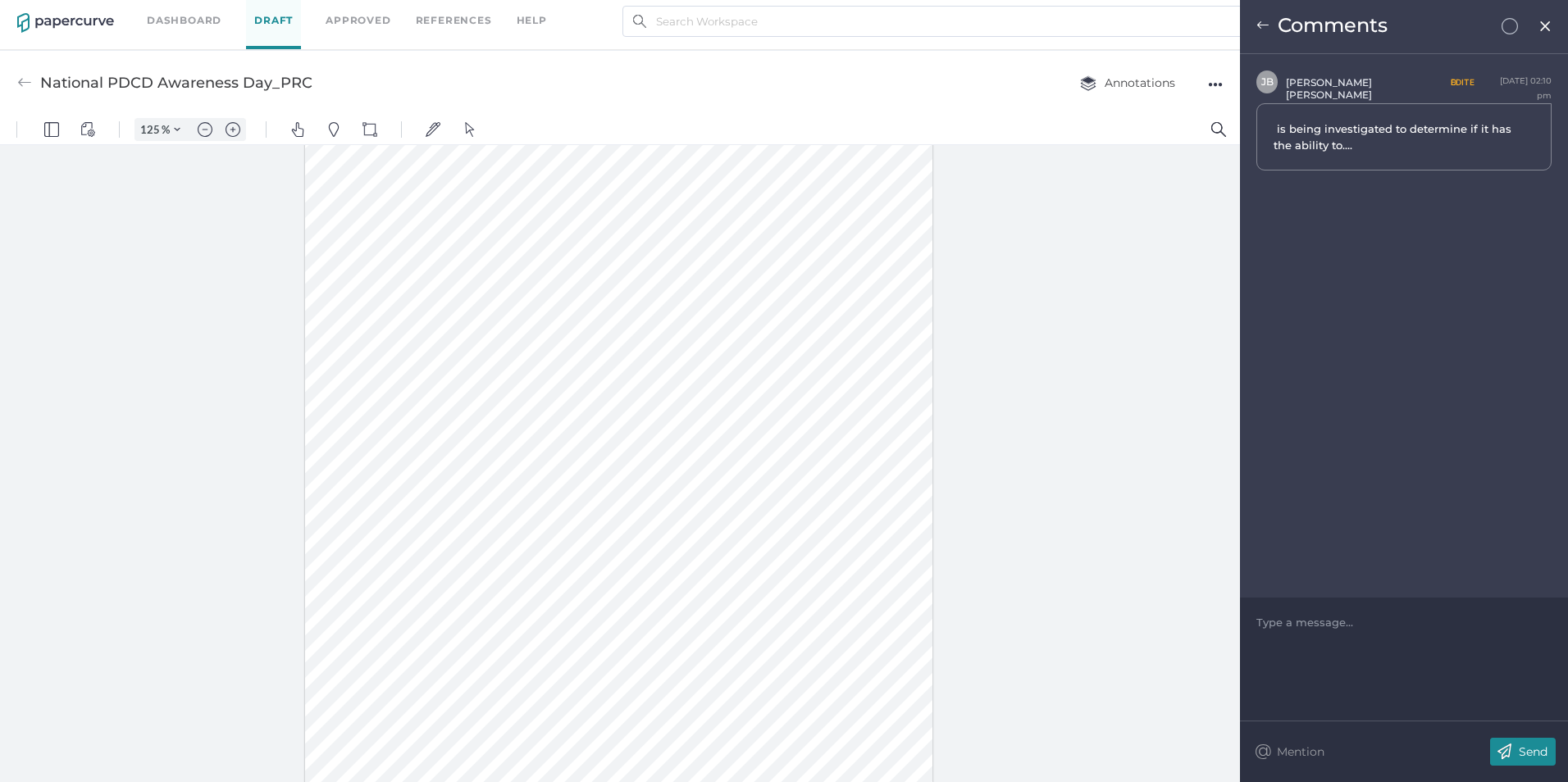
click at [803, 365] on div at bounding box center [618, 472] width 627 height 812
click at [706, 302] on div at bounding box center [618, 472] width 627 height 812
click at [706, 286] on div at bounding box center [618, 472] width 627 height 812
click at [705, 283] on div at bounding box center [618, 472] width 627 height 812
click at [641, 308] on div at bounding box center [618, 472] width 627 height 812
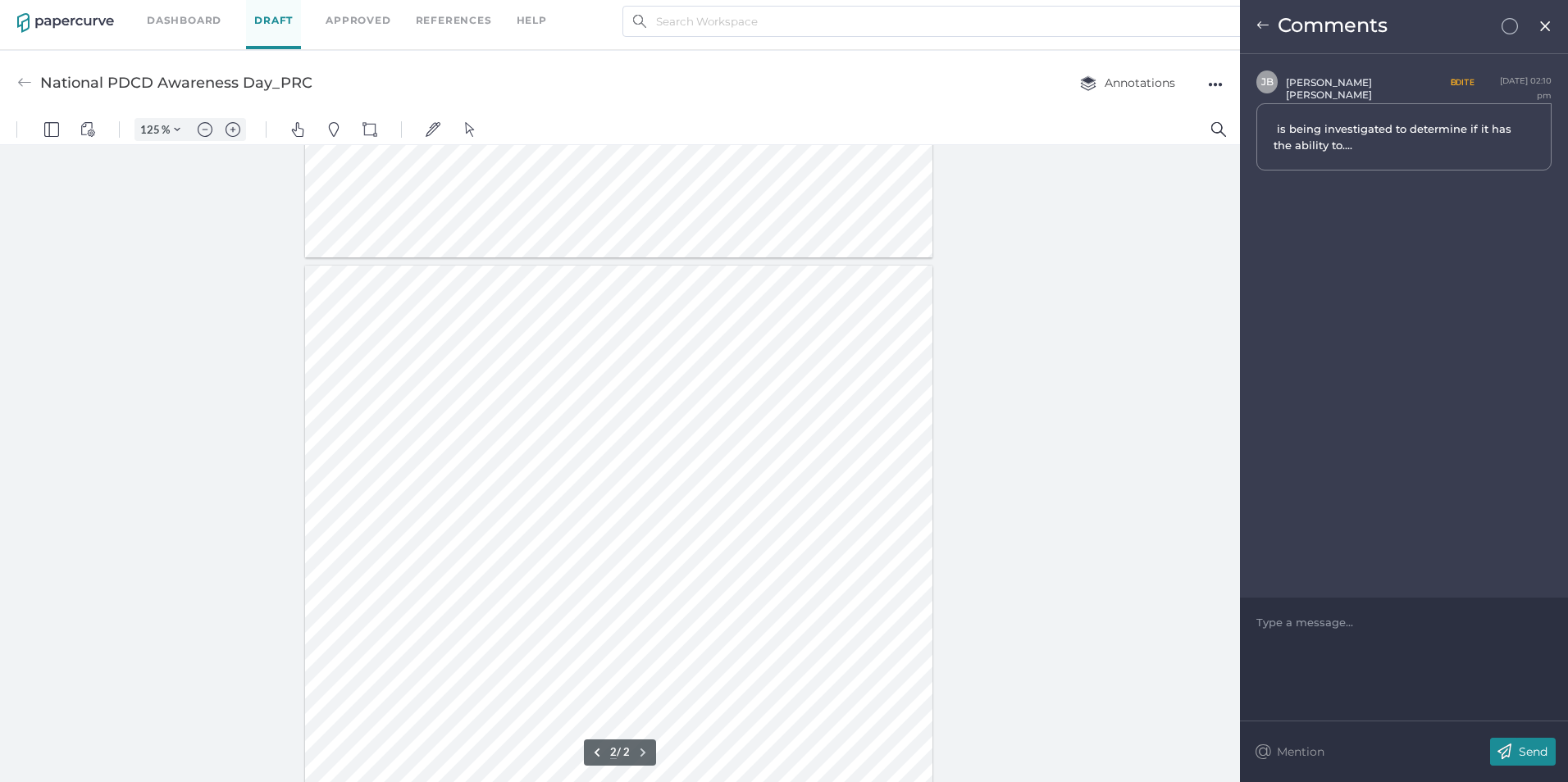
type input "1"
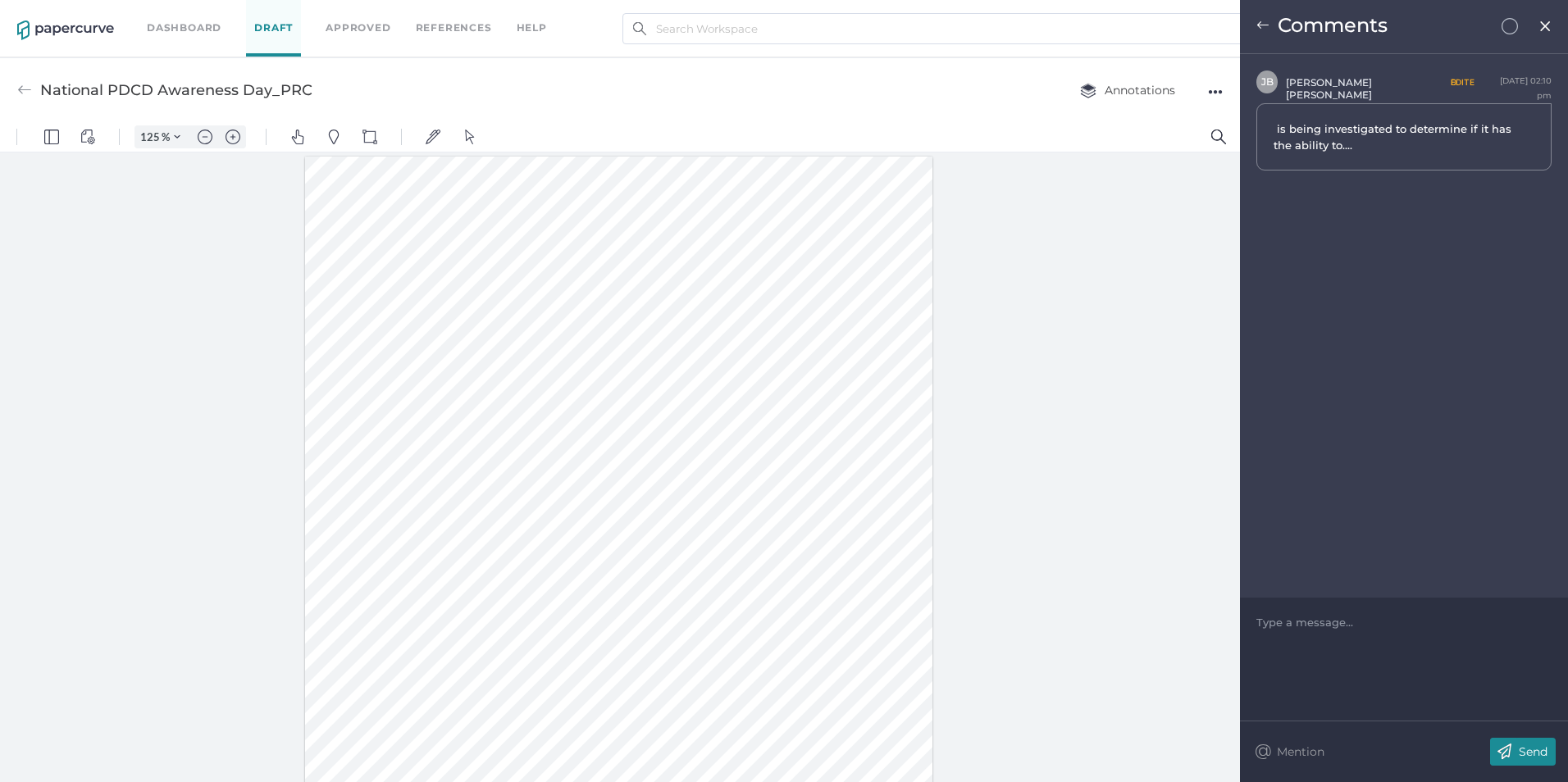
click at [654, 456] on div at bounding box center [618, 562] width 627 height 812
click at [1321, 625] on div at bounding box center [1404, 622] width 294 height 16
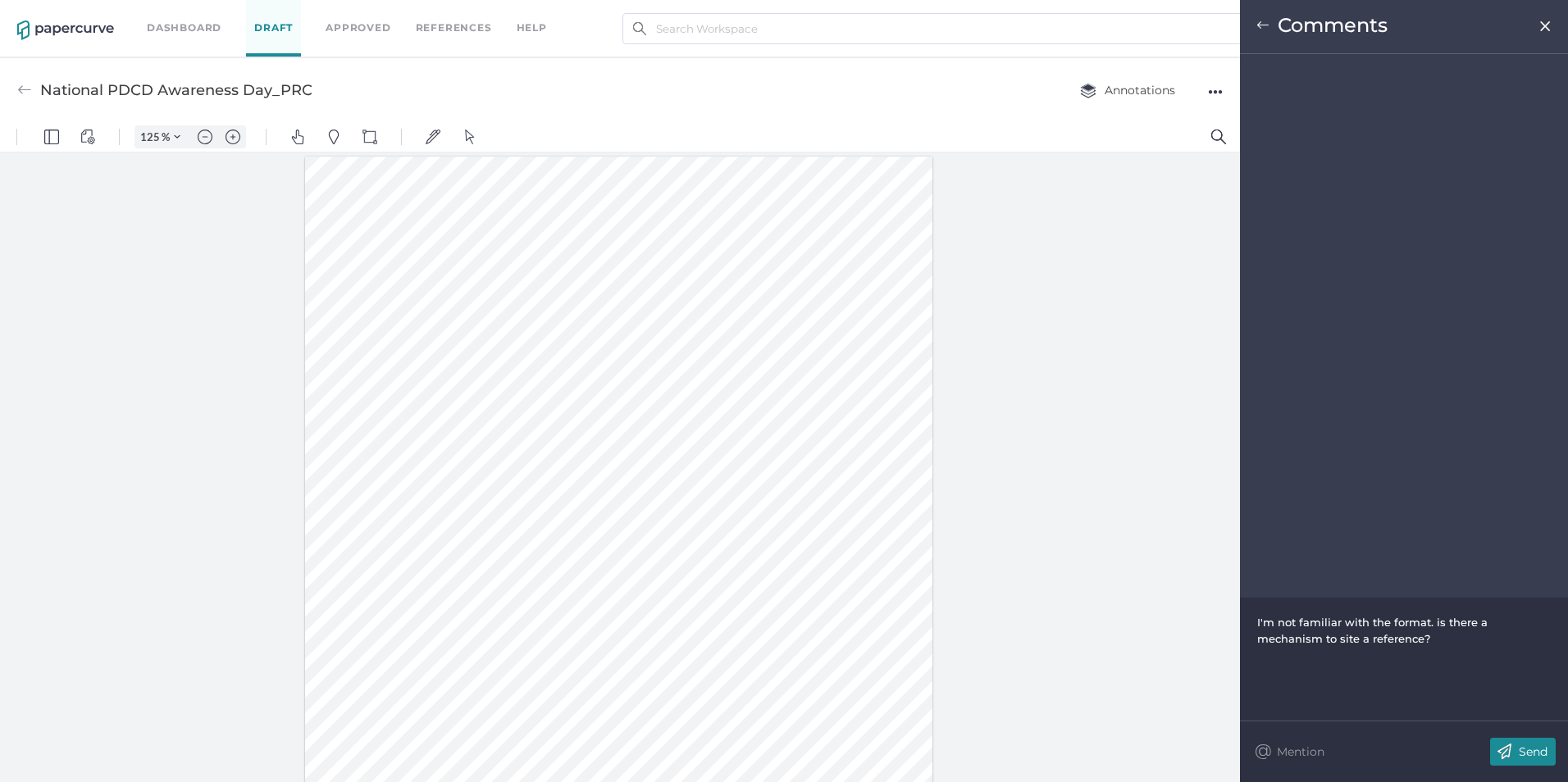
click at [1521, 742] on div "Send" at bounding box center [1522, 752] width 65 height 28
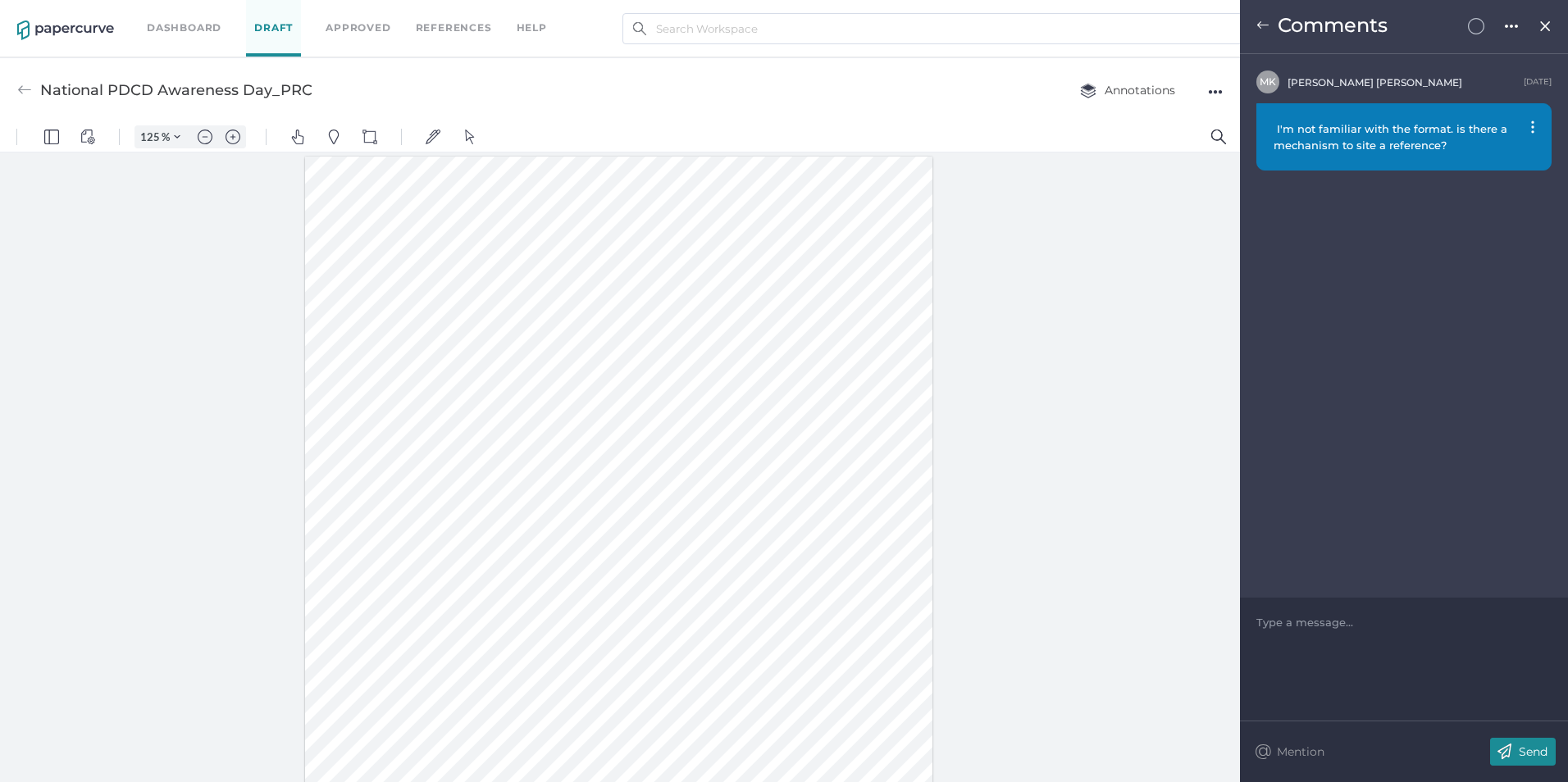
click at [1545, 24] on img at bounding box center [1546, 26] width 14 height 13
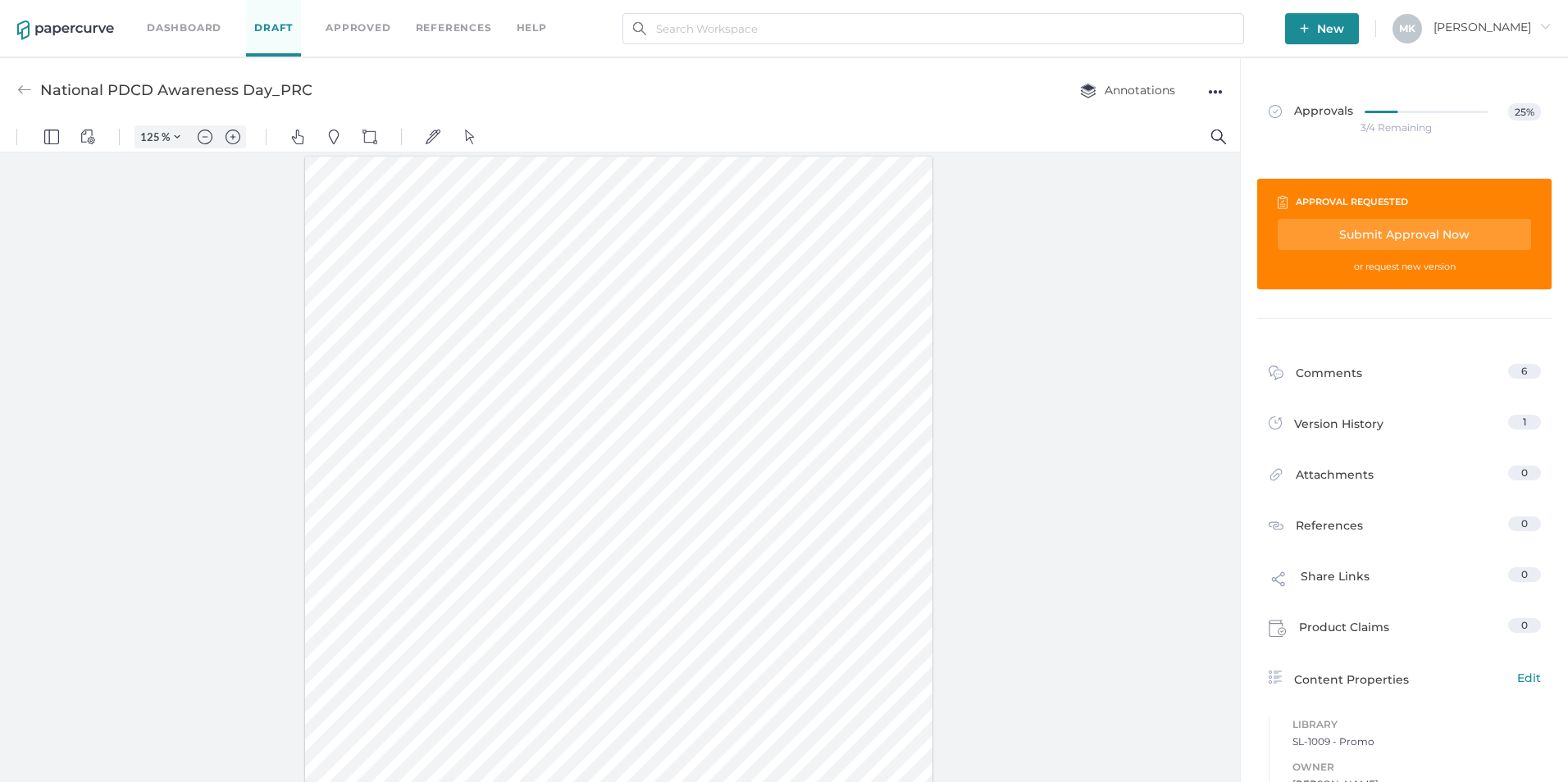
click at [1376, 230] on div "Submit Approval Now" at bounding box center [1404, 234] width 253 height 31
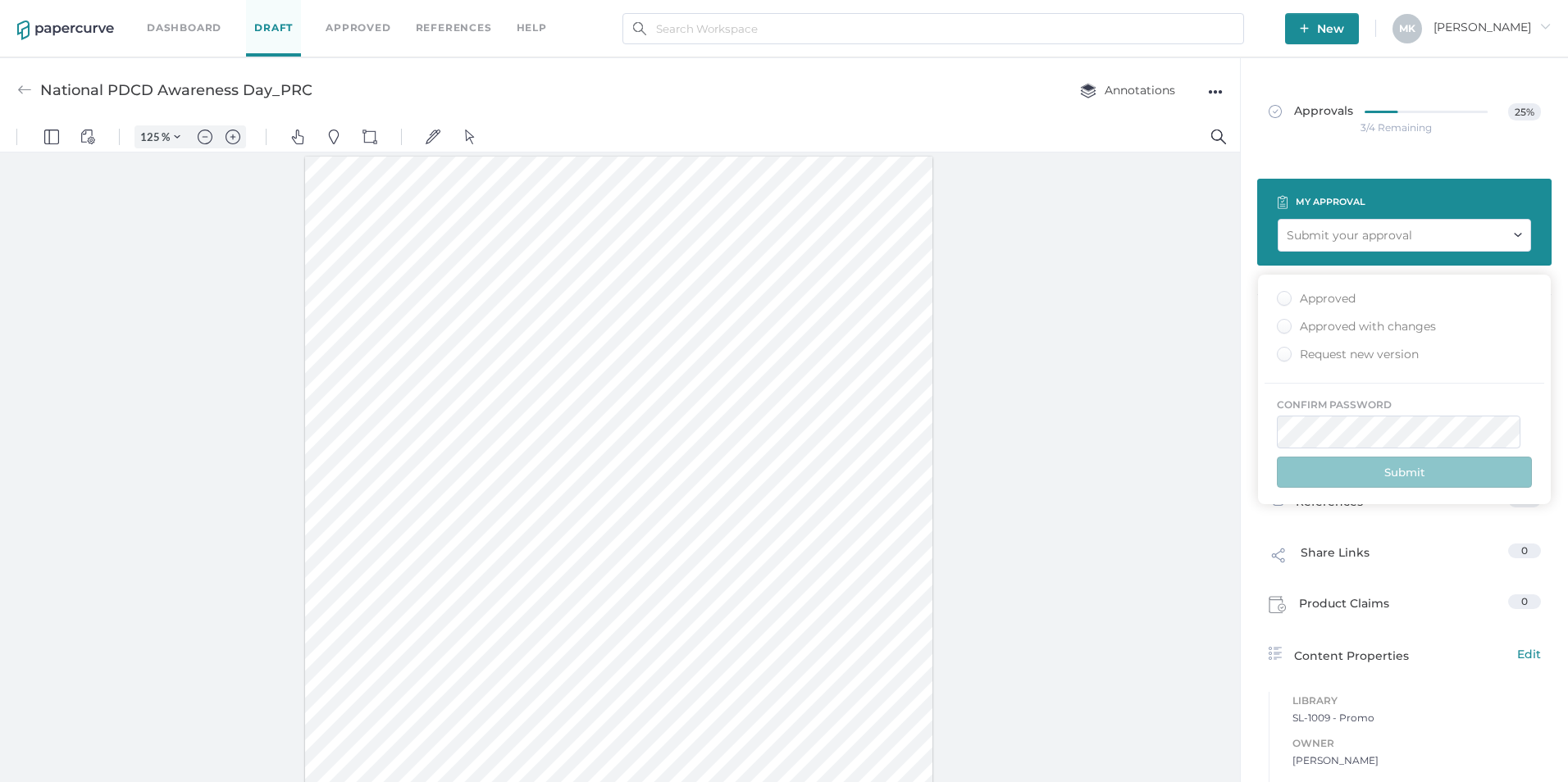
click at [1318, 330] on div "Approved with changes" at bounding box center [1357, 326] width 159 height 15
click at [1281, 321] on input "Approved with changes" at bounding box center [1281, 321] width 0 height 0
click at [1421, 484] on button "Submit" at bounding box center [1404, 472] width 255 height 31
